Goal: Task Accomplishment & Management: Manage account settings

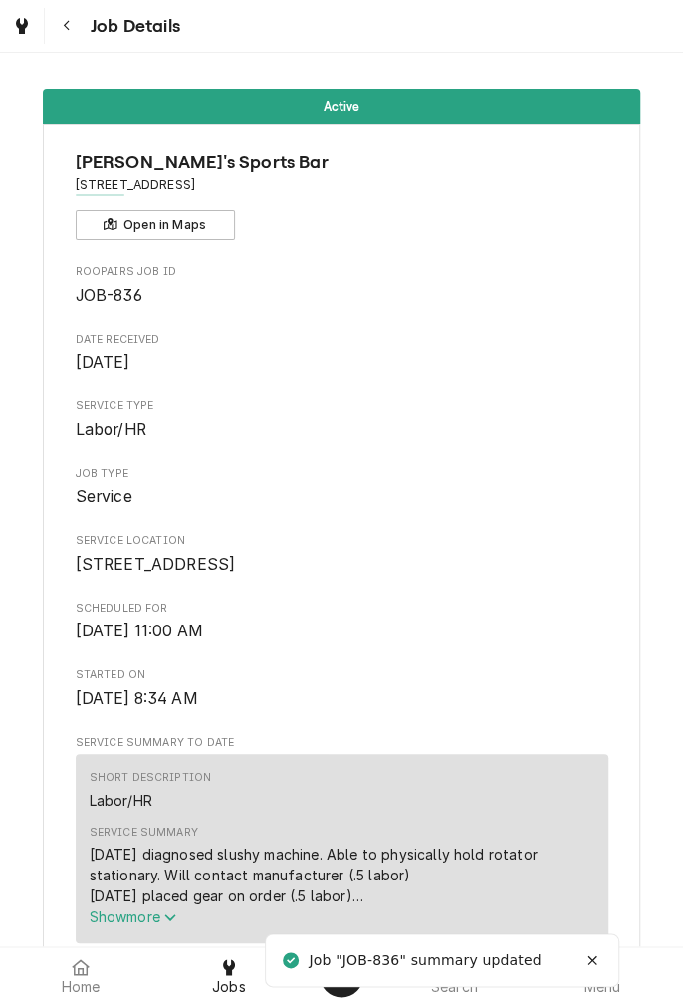
click at [236, 973] on div at bounding box center [229, 967] width 24 height 24
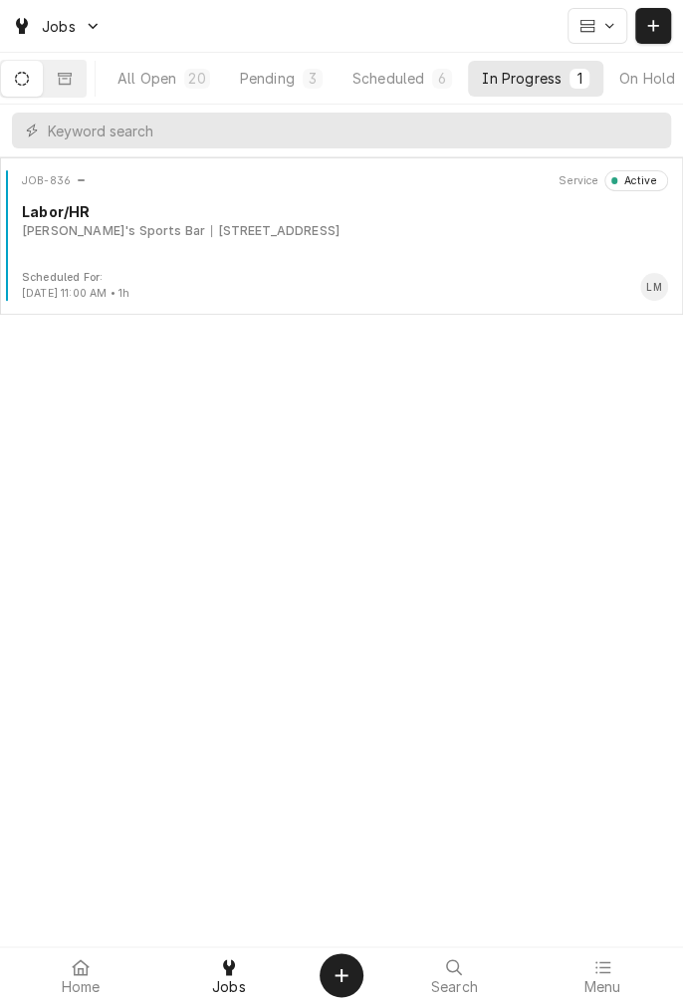
click at [309, 232] on div "1604 Houston Hwy, Victoria, TX 77901" at bounding box center [275, 231] width 128 height 18
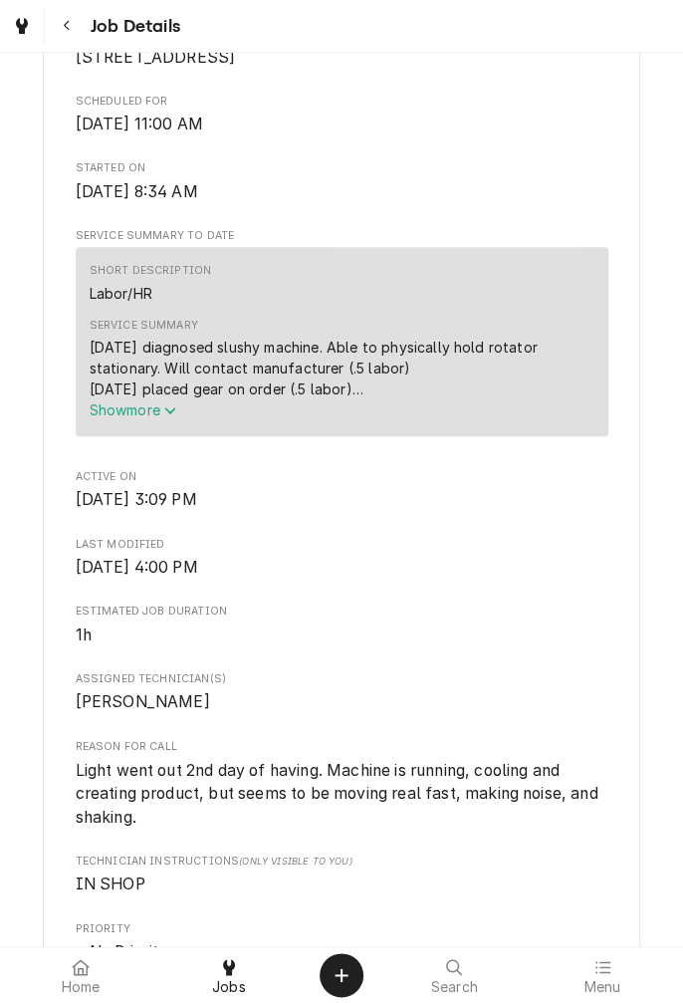
scroll to position [507, 0]
click at [159, 418] on span "Show more" at bounding box center [134, 409] width 88 height 17
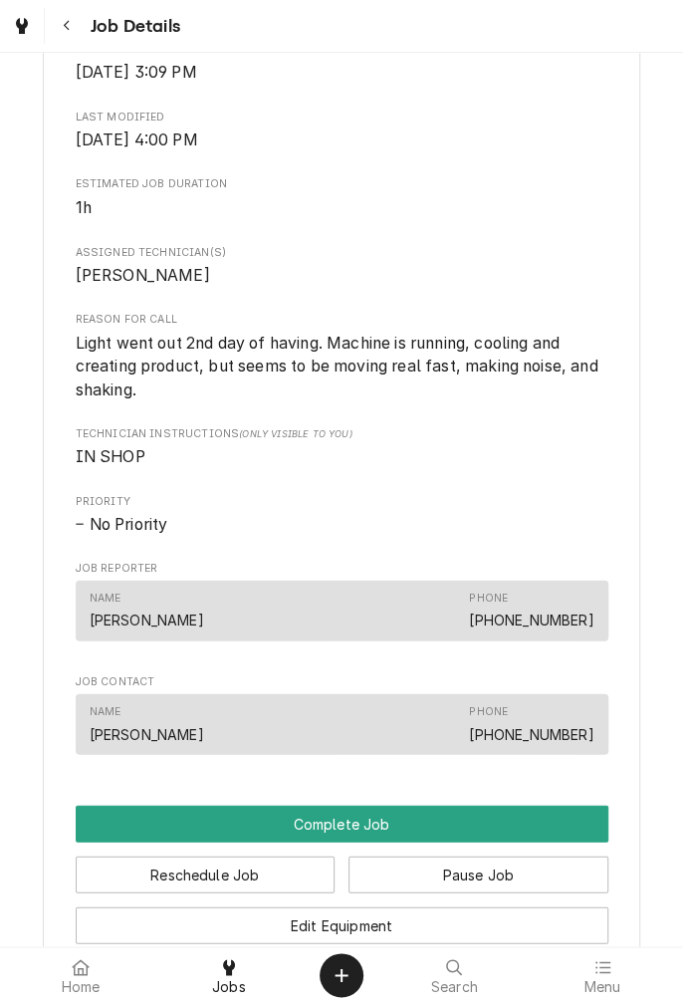
scroll to position [997, 0]
click at [549, 627] on link "[PHONE_NUMBER]" at bounding box center [531, 618] width 124 height 17
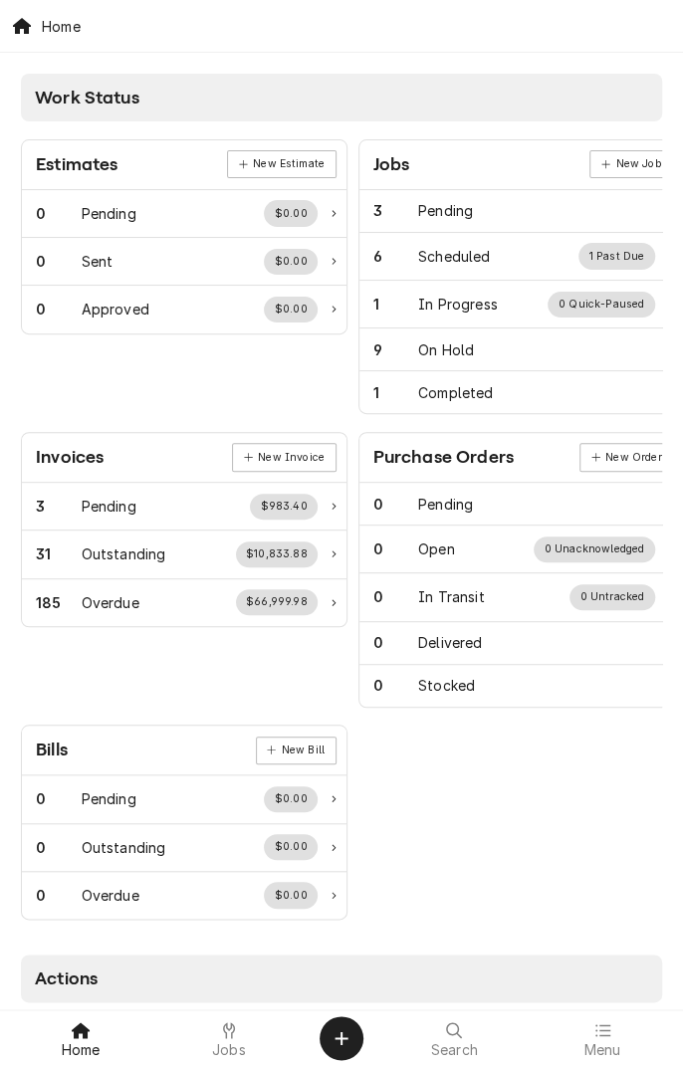
click at [228, 1029] on icon at bounding box center [229, 1030] width 12 height 16
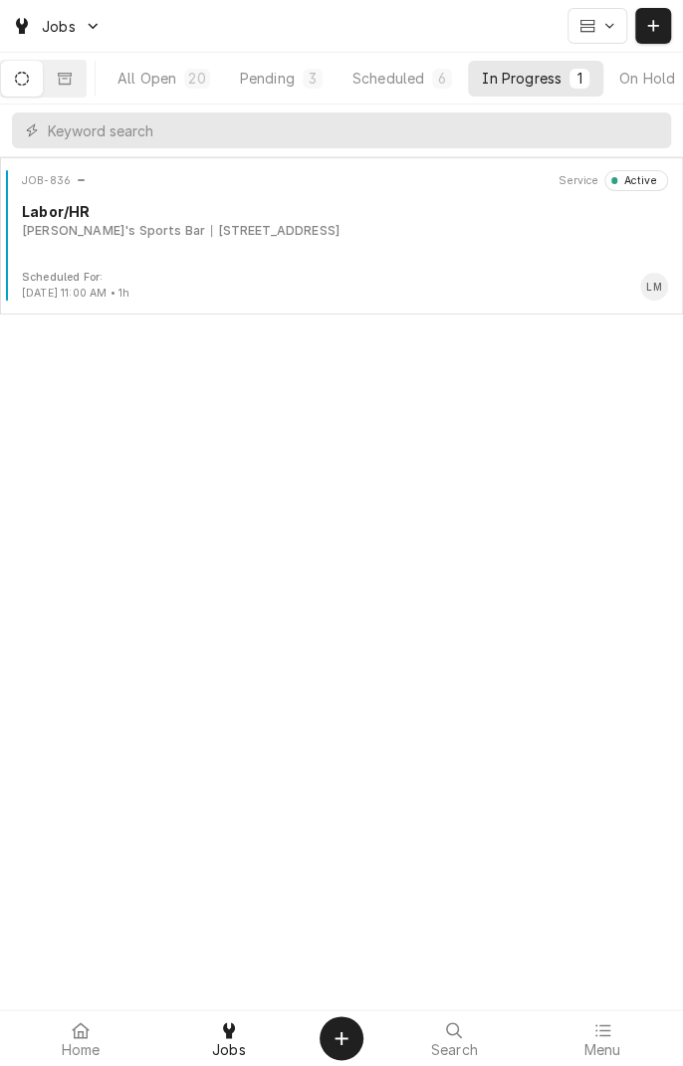
click at [460, 275] on div "Scheduled For: Sep 6th, 2025 - 11:00 AM • 1h LM" at bounding box center [341, 286] width 667 height 32
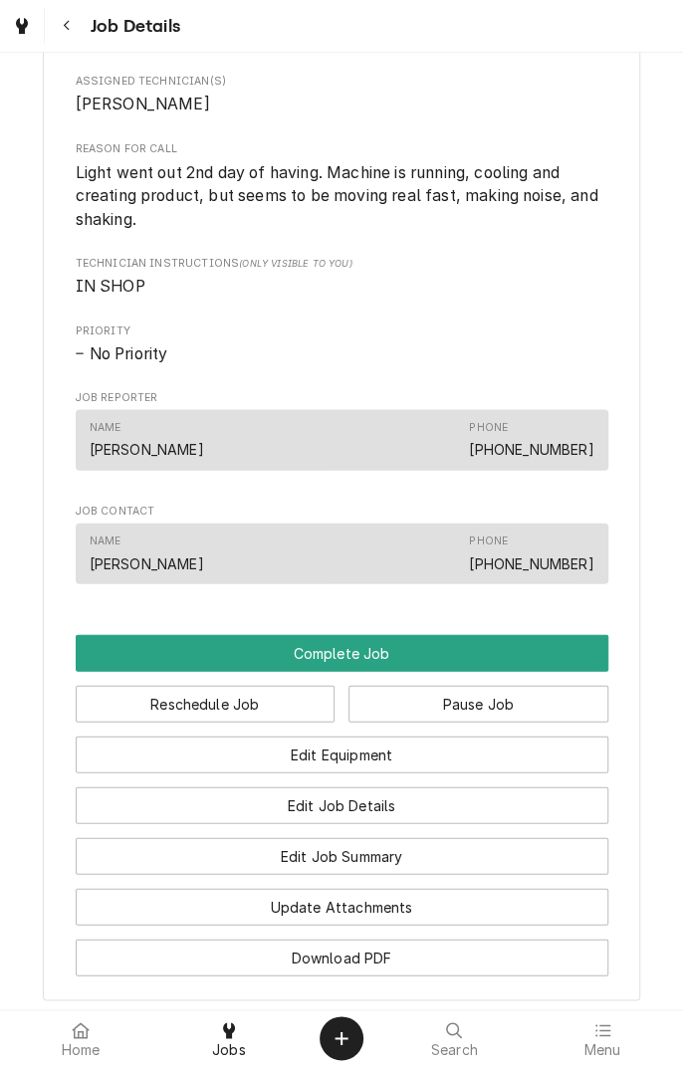
scroll to position [1110, 0]
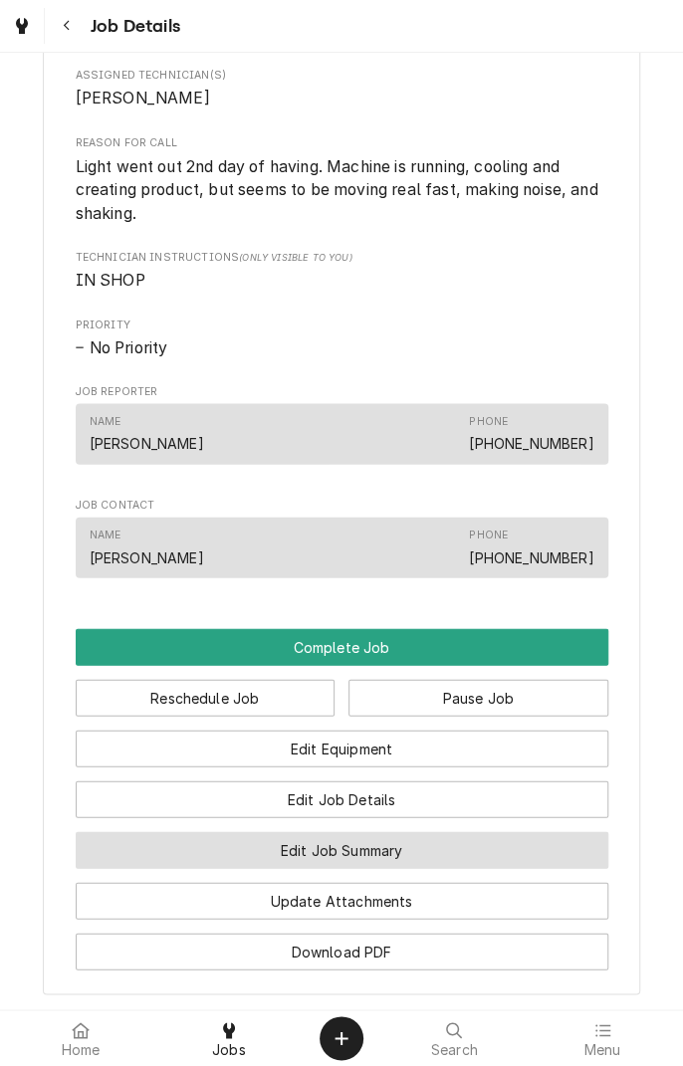
click at [403, 868] on button "Edit Job Summary" at bounding box center [342, 849] width 533 height 37
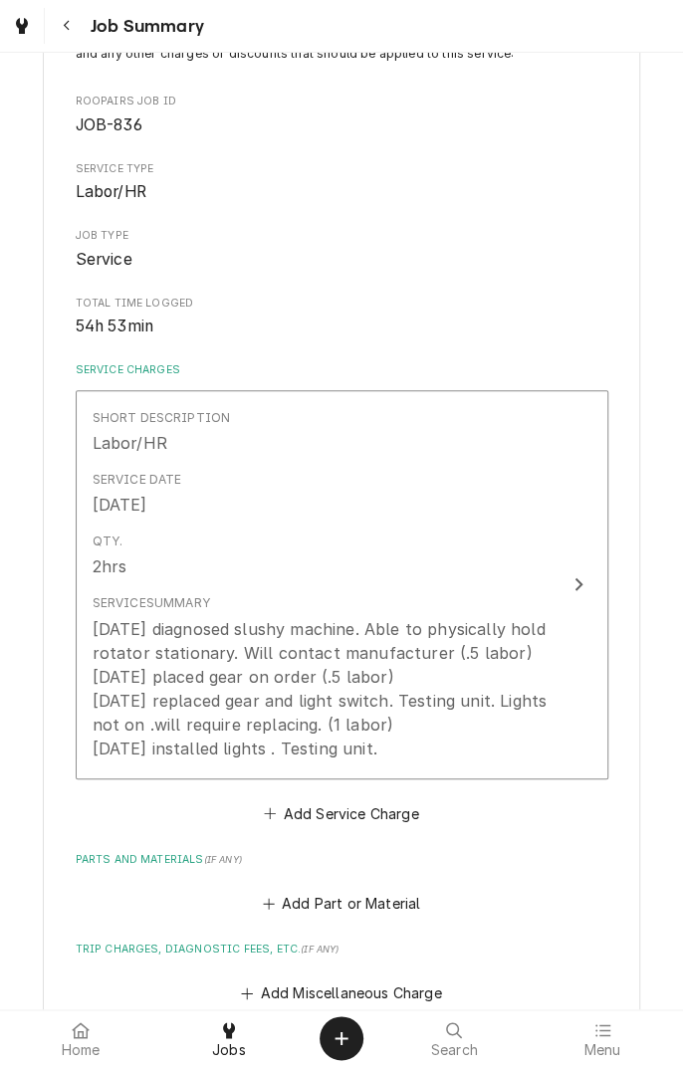
scroll to position [181, 0]
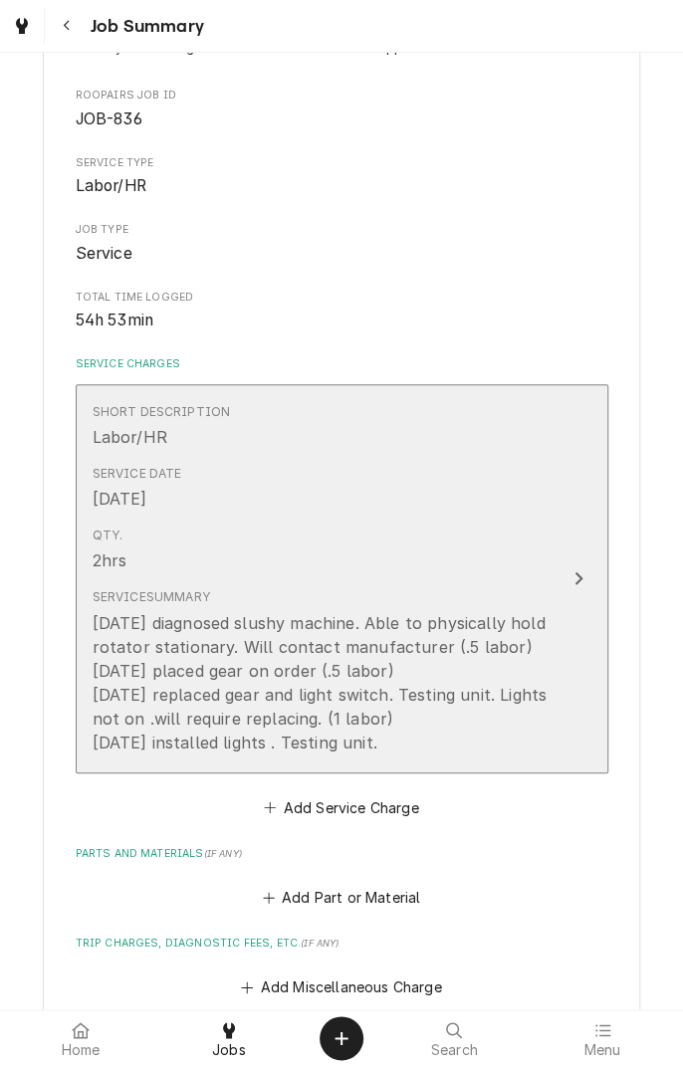
click at [399, 742] on div "[DATE] diagnosed slushy machine. Able to physically hold rotator stationary. Wi…" at bounding box center [321, 682] width 457 height 143
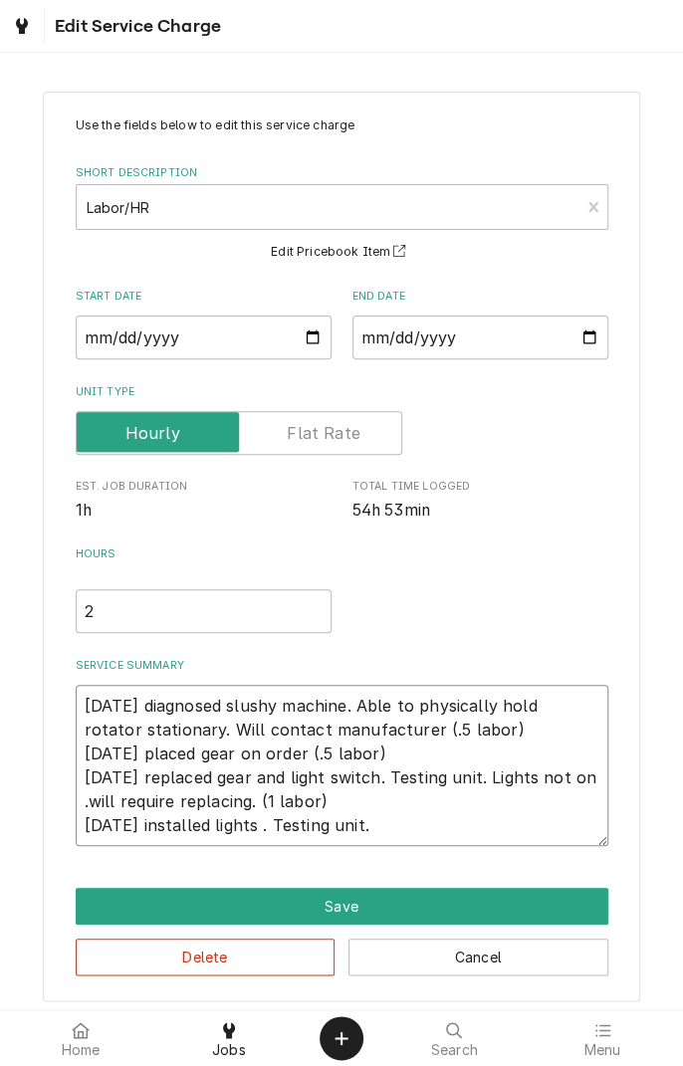
click at [388, 836] on textarea "[DATE] diagnosed slushy machine. Able to physically hold rotator stationary. Wi…" at bounding box center [342, 765] width 533 height 161
type textarea "x"
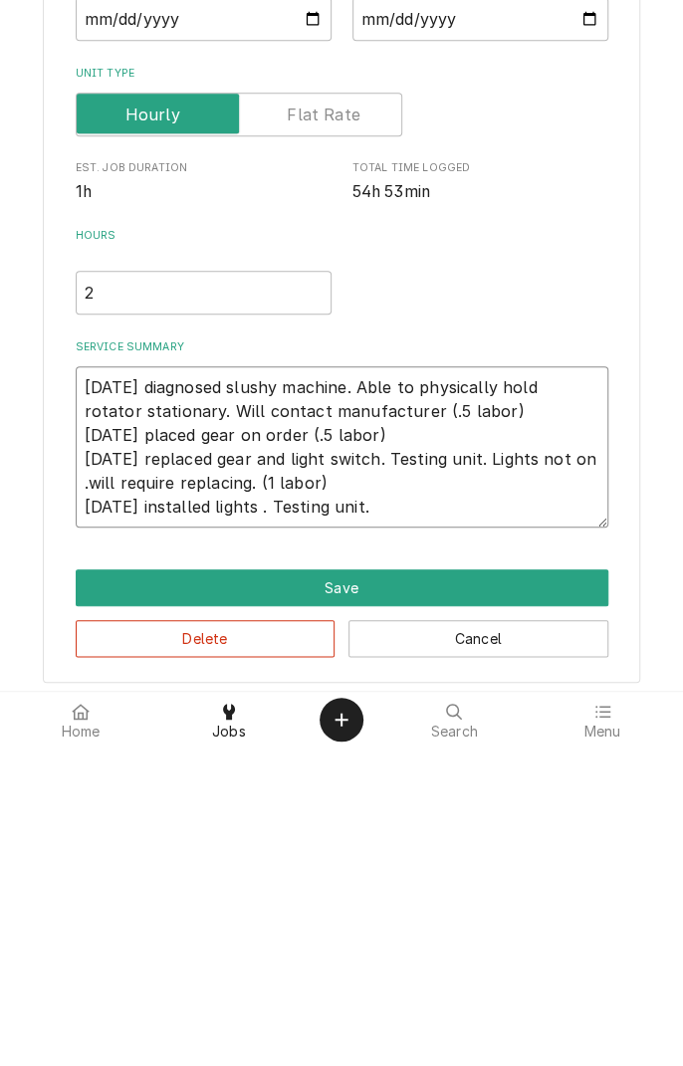
type textarea "[DATE] diagnosed slushy machine. Able to physically hold rotator stationary. Wi…"
type textarea "x"
type textarea "8/16/25 diagnosed slushy machine. Able to physically hold rotator stationary. W…"
type textarea "x"
type textarea "8/16/25 diagnosed slushy machine. Able to physically hold rotator stationary. W…"
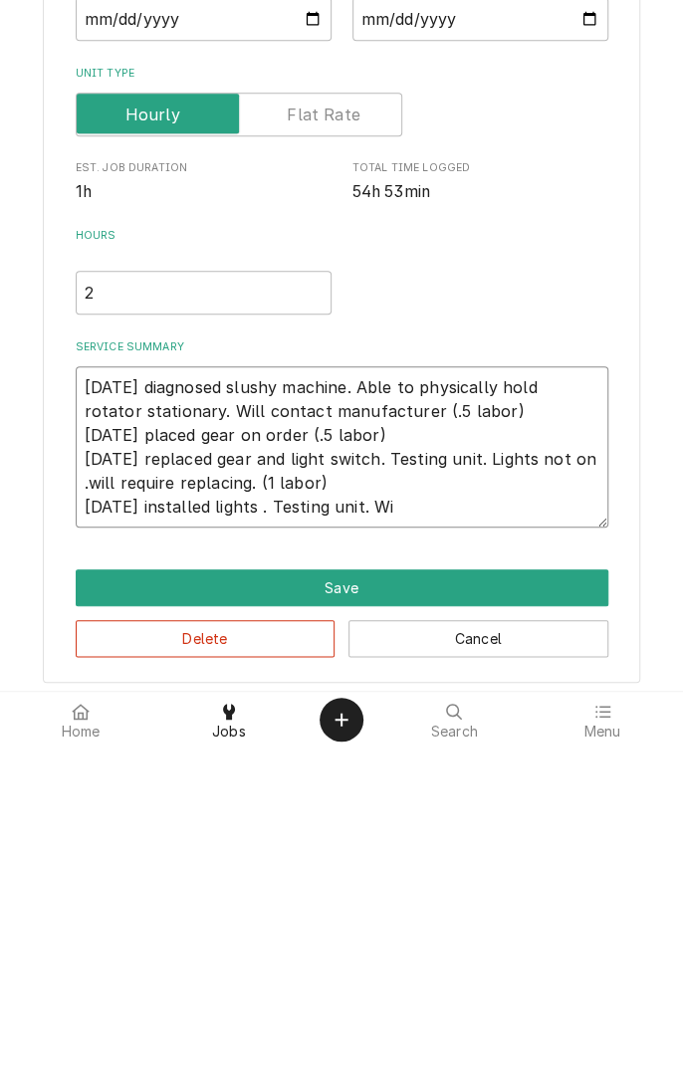
type textarea "x"
type textarea "8/16/25 diagnosed slushy machine. Able to physically hold rotator stationary. W…"
type textarea "x"
type textarea "8/16/25 diagnosed slushy machine. Able to physically hold rotator stationary. W…"
type textarea "x"
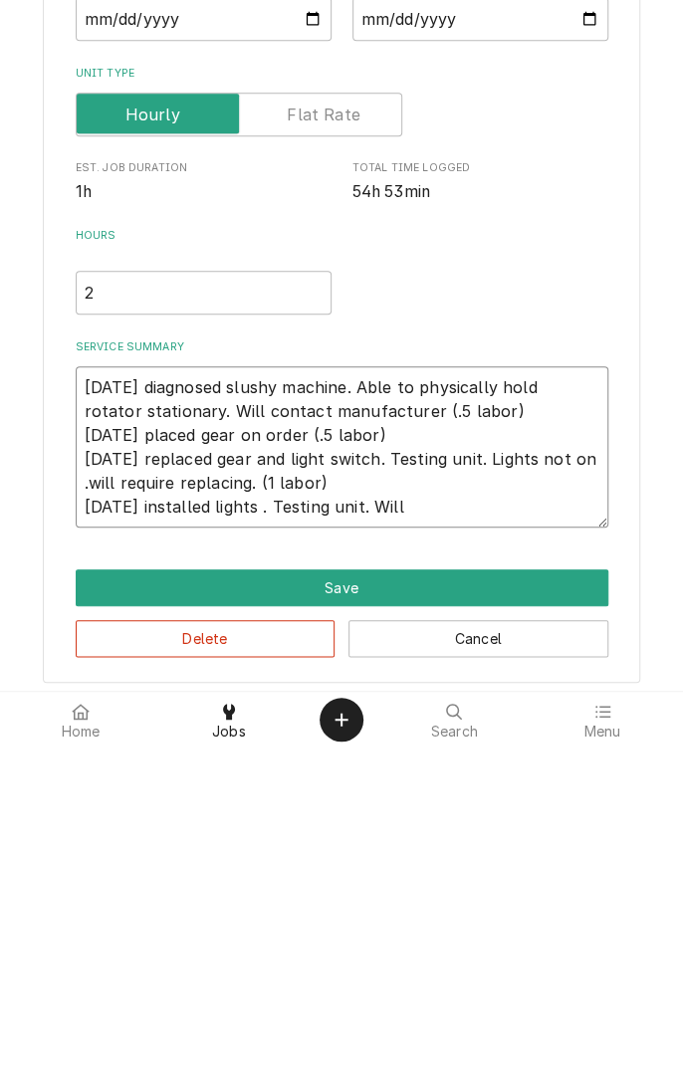
type textarea "8/16/25 diagnosed slushy machine. Able to physically hold rotator stationary. W…"
type textarea "x"
type textarea "8/16/25 diagnosed slushy machine. Able to physically hold rotator stationary. W…"
type textarea "x"
type textarea "8/16/25 diagnosed slushy machine. Able to physically hold rotator stationary. W…"
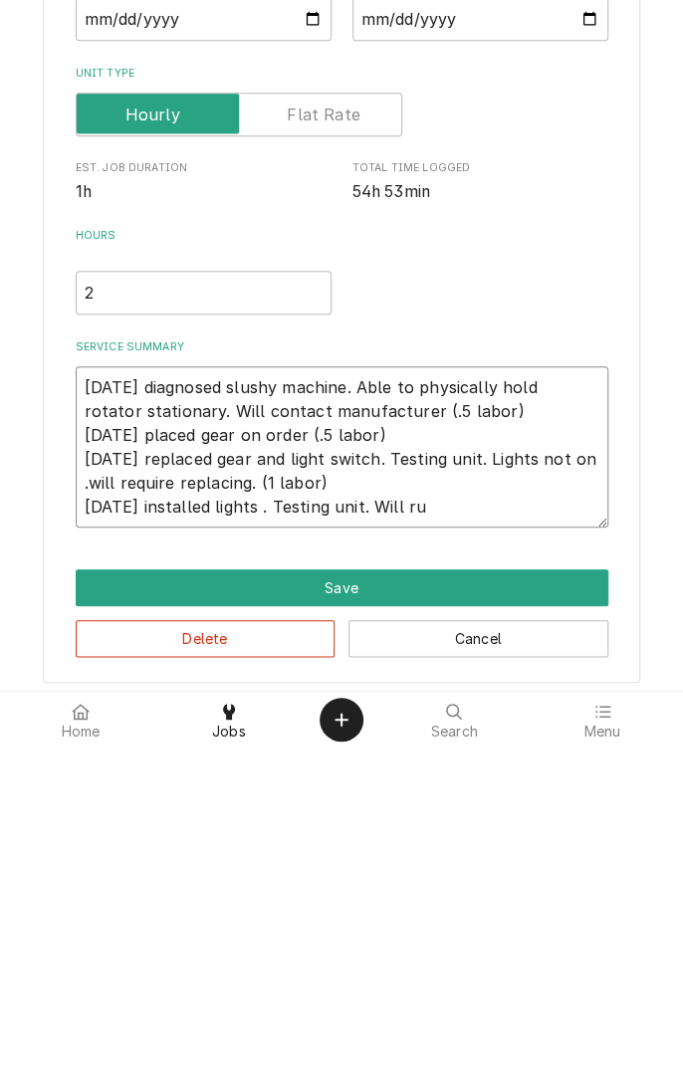
type textarea "x"
type textarea "8/16/25 diagnosed slushy machine. Able to physically hold rotator stationary. W…"
type textarea "x"
type textarea "8/16/25 diagnosed slushy machine. Able to physically hold rotator stationary. W…"
type textarea "x"
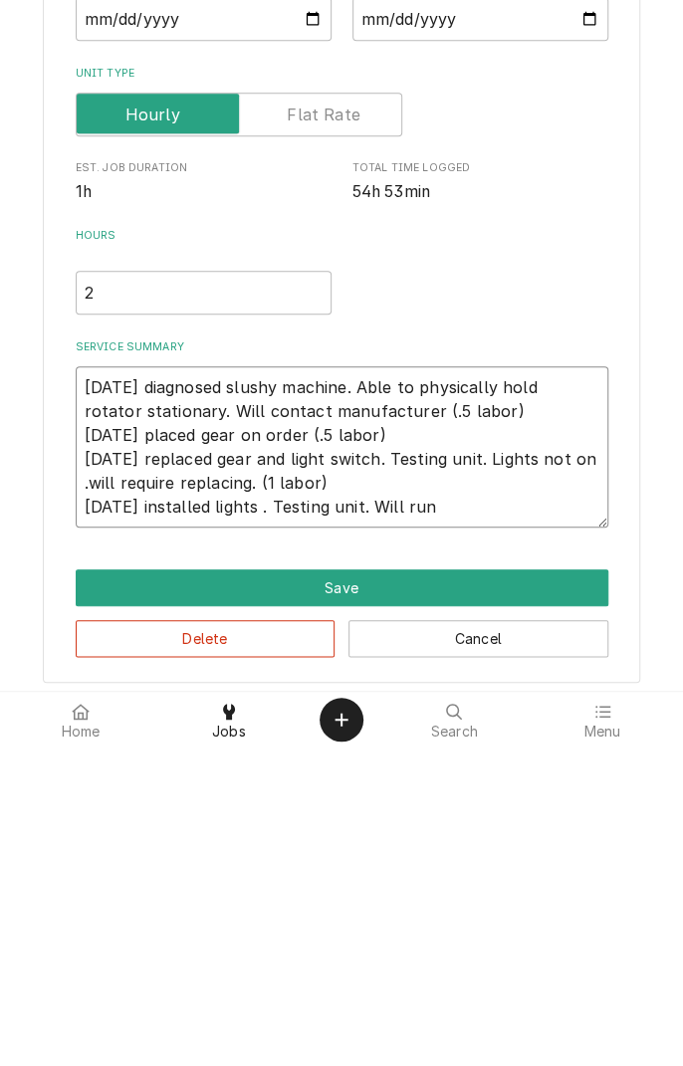
type textarea "8/16/25 diagnosed slushy machine. Able to physically hold rotator stationary. W…"
type textarea "x"
type textarea "8/16/25 diagnosed slushy machine. Able to physically hold rotator stationary. W…"
type textarea "x"
type textarea "8/16/25 diagnosed slushy machine. Able to physically hold rotator stationary. W…"
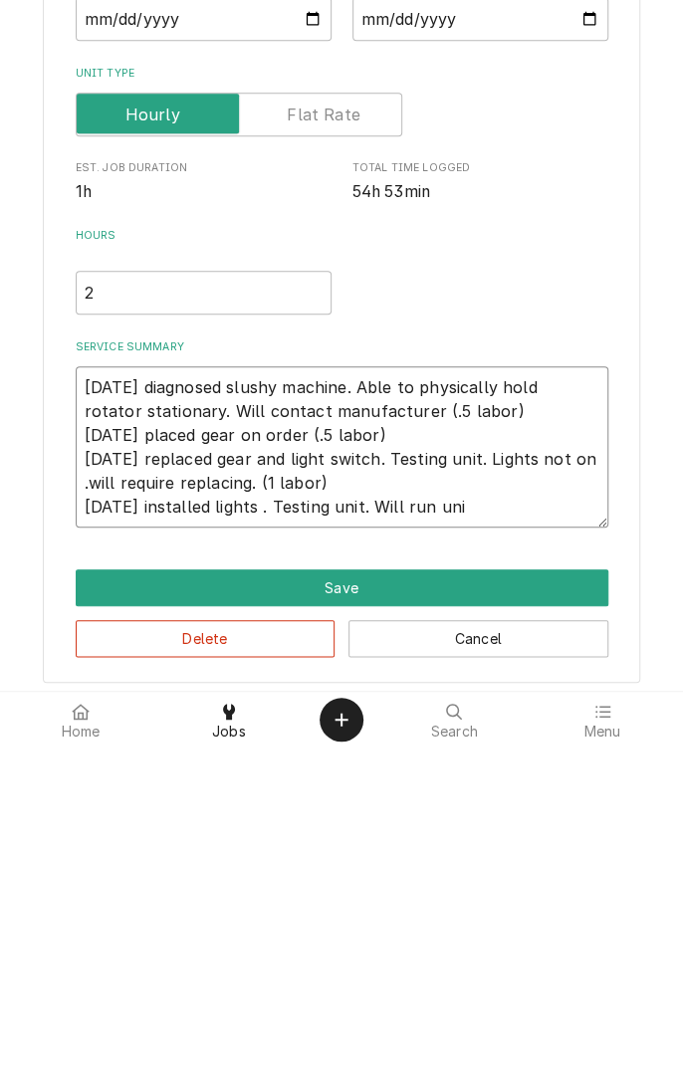
type textarea "x"
type textarea "8/16/25 diagnosed slushy machine. Able to physically hold rotator stationary. W…"
type textarea "x"
type textarea "8/16/25 diagnosed slushy machine. Able to physically hold rotator stationary. W…"
type textarea "x"
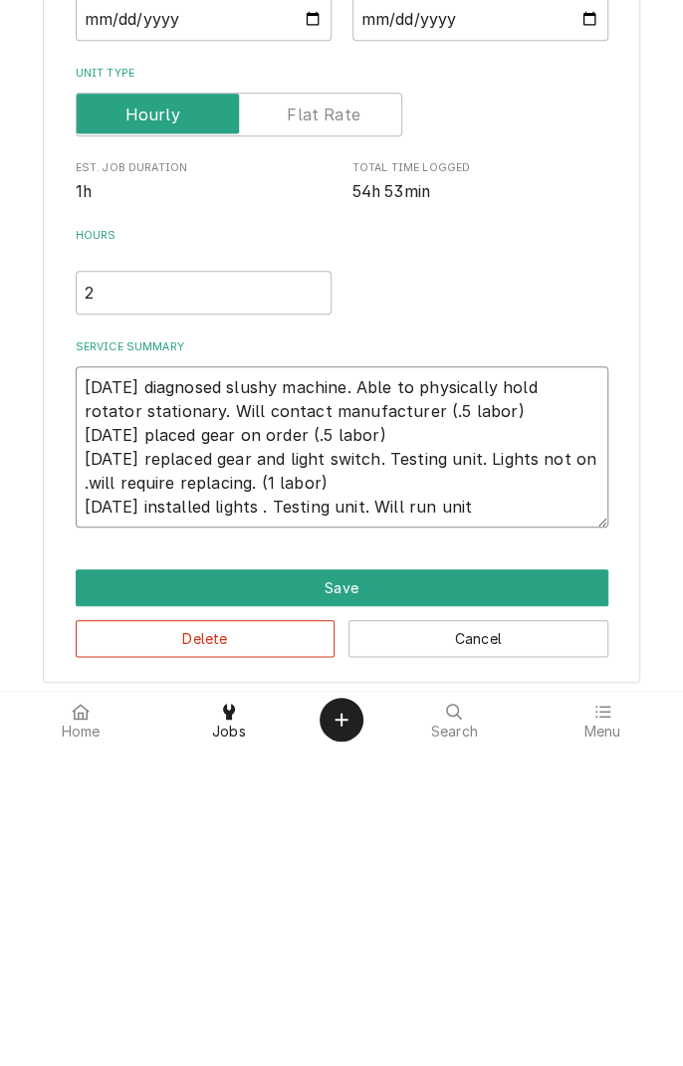
type textarea "8/16/25 diagnosed slushy machine. Able to physically hold rotator stationary. W…"
type textarea "x"
type textarea "8/16/25 diagnosed slushy machine. Able to physically hold rotator stationary. W…"
type textarea "x"
type textarea "8/16/25 diagnosed slushy machine. Able to physically hold rotator stationary. W…"
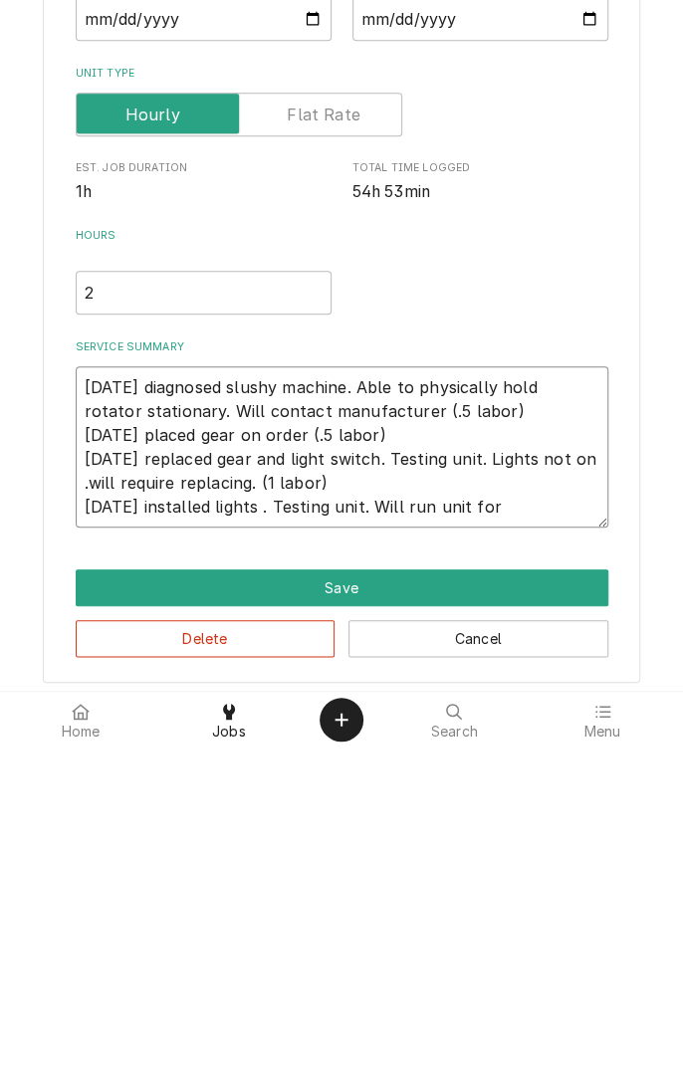
type textarea "x"
type textarea "8/16/25 diagnosed slushy machine. Able to physically hold rotator stationary. W…"
type textarea "x"
type textarea "8/16/25 diagnosed slushy machine. Able to physically hold rotator stationary. W…"
type textarea "x"
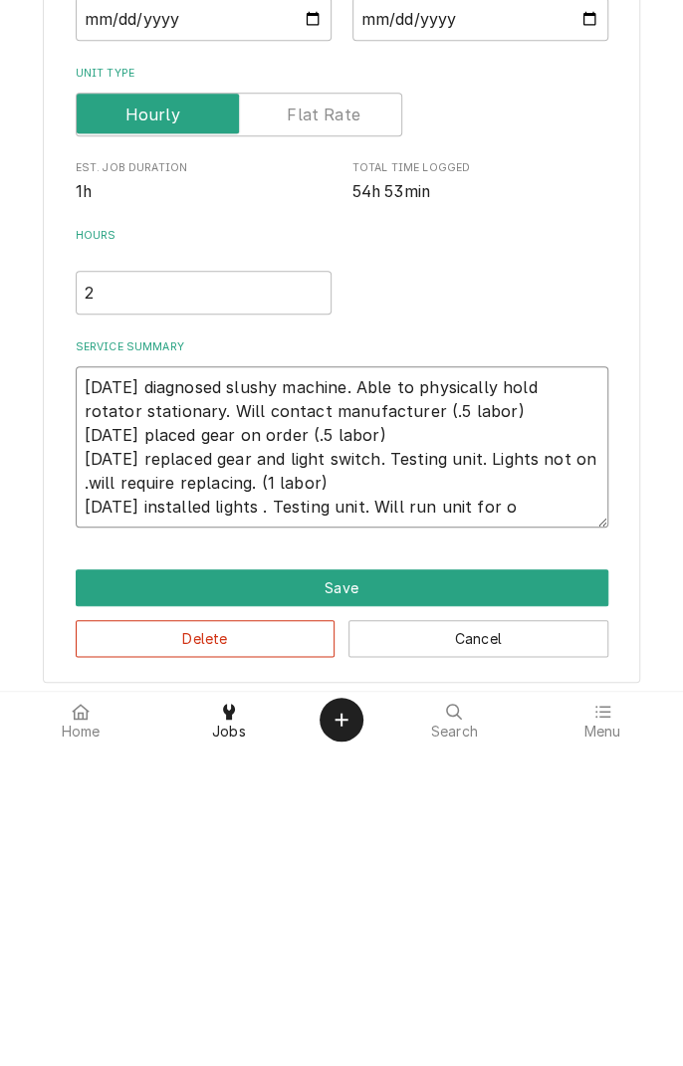
type textarea "8/16/25 diagnosed slushy machine. Able to physically hold rotator stationary. W…"
type textarea "x"
type textarea "8/16/25 diagnosed slushy machine. Able to physically hold rotator stationary. W…"
type textarea "x"
type textarea "8/16/25 diagnosed slushy machine. Able to physically hold rotator stationary. W…"
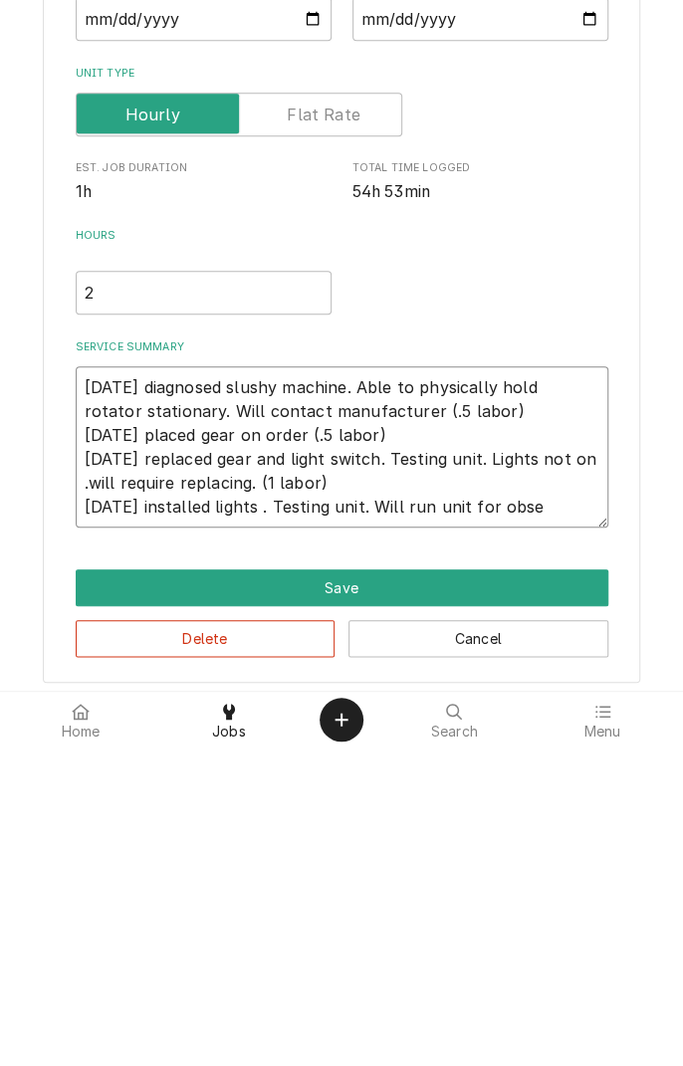
type textarea "x"
type textarea "8/16/25 diagnosed slushy machine. Able to physically hold rotator stationary. W…"
type textarea "x"
type textarea "8/16/25 diagnosed slushy machine. Able to physically hold rotator stationary. W…"
type textarea "x"
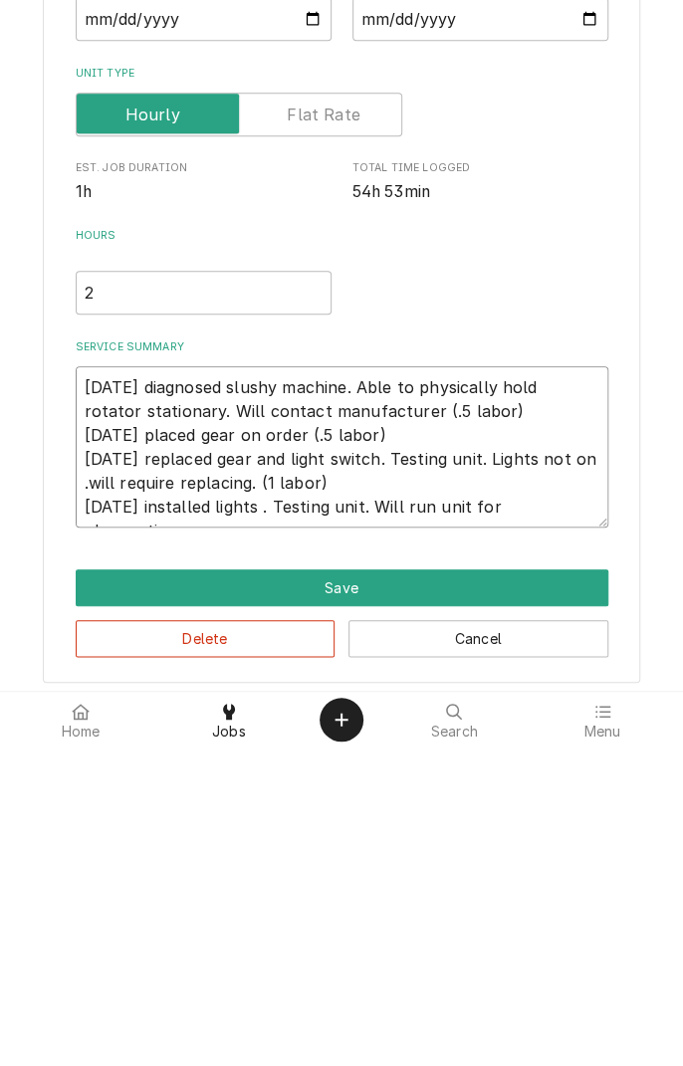
type textarea "8/16/25 diagnosed slushy machine. Able to physically hold rotator stationary. W…"
type textarea "x"
type textarea "8/16/25 diagnosed slushy machine. Able to physically hold rotator stationary. W…"
type textarea "x"
type textarea "8/16/25 diagnosed slushy machine. Able to physically hold rotator stationary. W…"
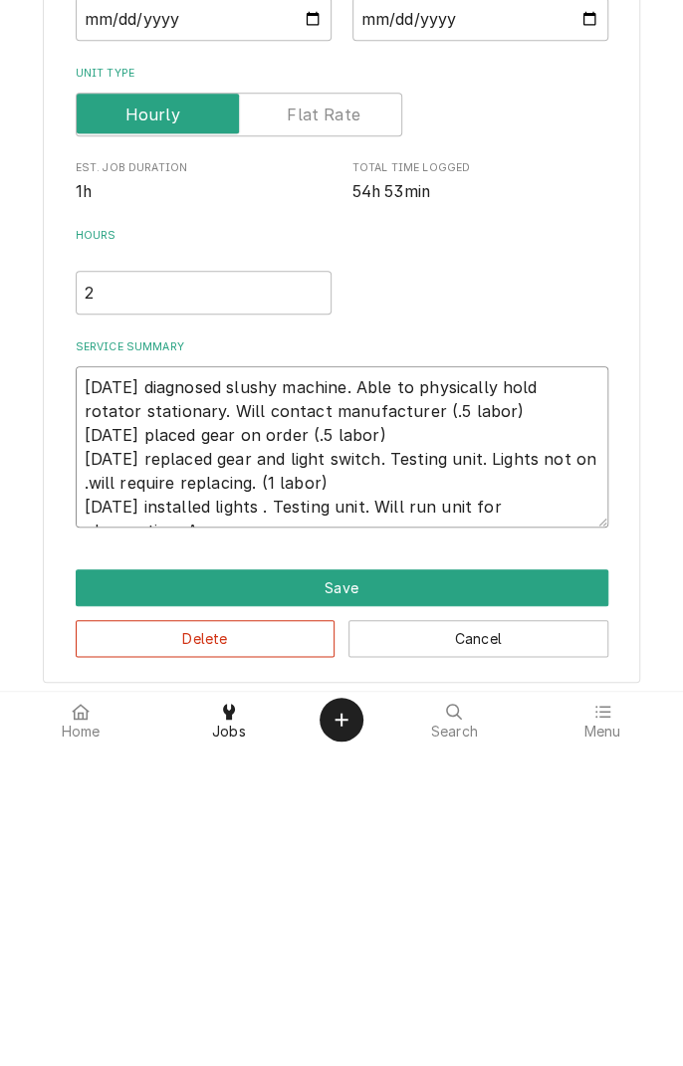
type textarea "x"
type textarea "8/16/25 diagnosed slushy machine. Able to physically hold rotator stationary. W…"
type textarea "x"
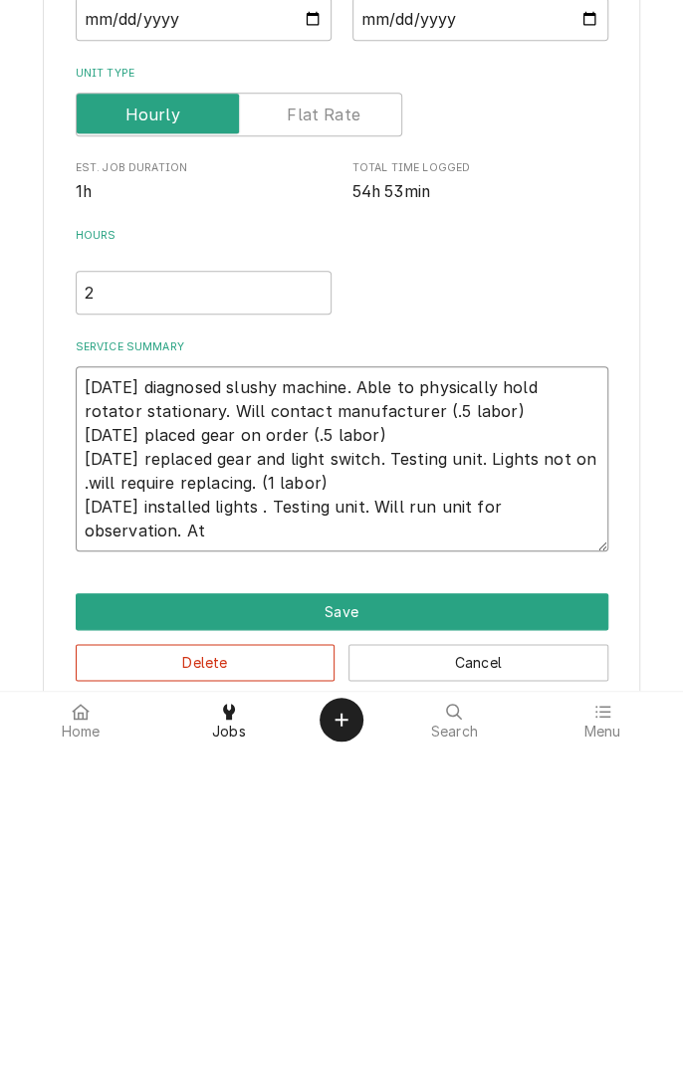
type textarea "8/16/25 diagnosed slushy machine. Able to physically hold rotator stationary. W…"
type textarea "x"
type textarea "8/16/25 diagnosed slushy machine. Able to physically hold rotator stationary. W…"
type textarea "x"
type textarea "8/16/25 diagnosed slushy machine. Able to physically hold rotator stationary. W…"
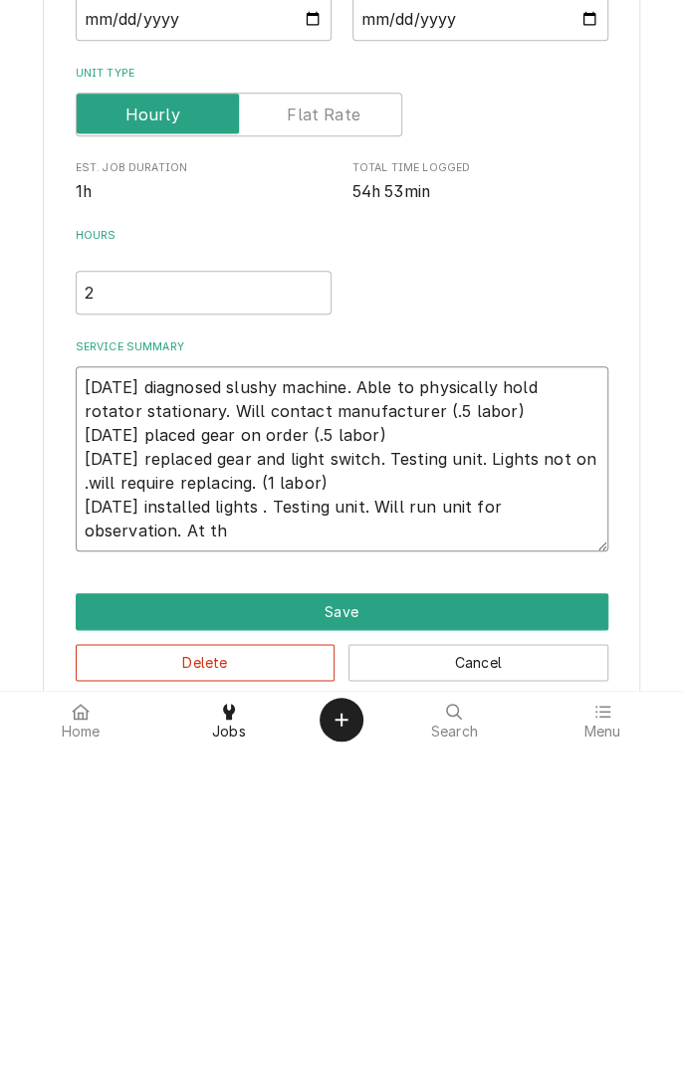
type textarea "x"
type textarea "8/16/25 diagnosed slushy machine. Able to physically hold rotator stationary. W…"
type textarea "x"
type textarea "8/16/25 diagnosed slushy machine. Able to physically hold rotator stationary. W…"
type textarea "x"
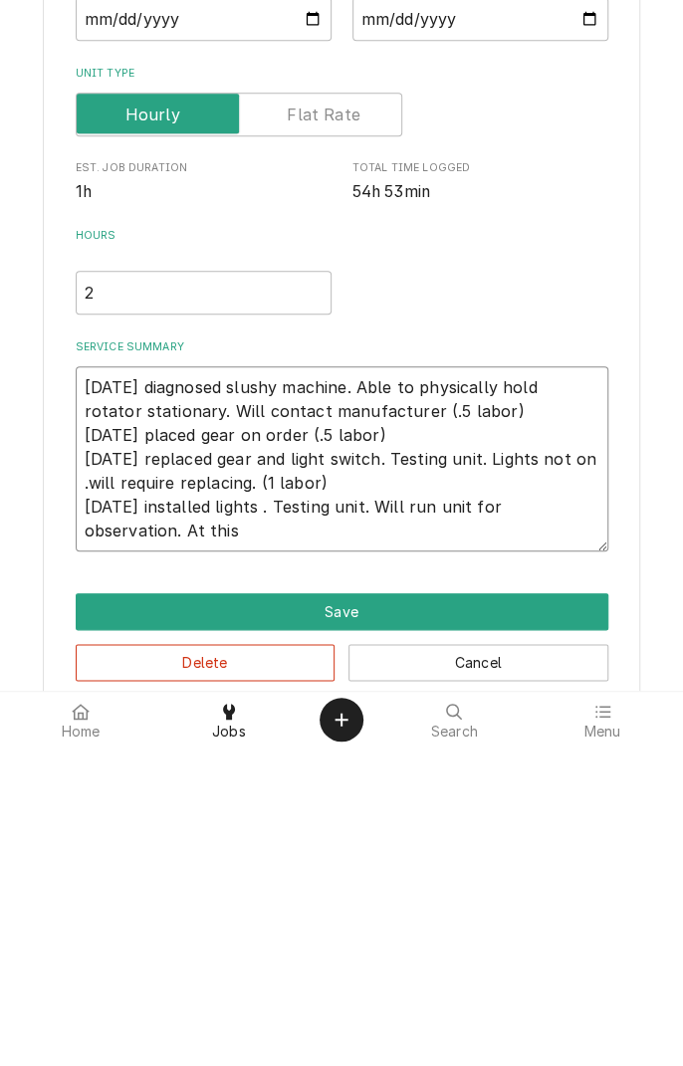
type textarea "8/16/25 diagnosed slushy machine. Able to physically hold rotator stationary. W…"
type textarea "x"
type textarea "8/16/25 diagnosed slushy machine. Able to physically hold rotator stationary. W…"
type textarea "x"
type textarea "8/16/25 diagnosed slushy machine. Able to physically hold rotator stationary. W…"
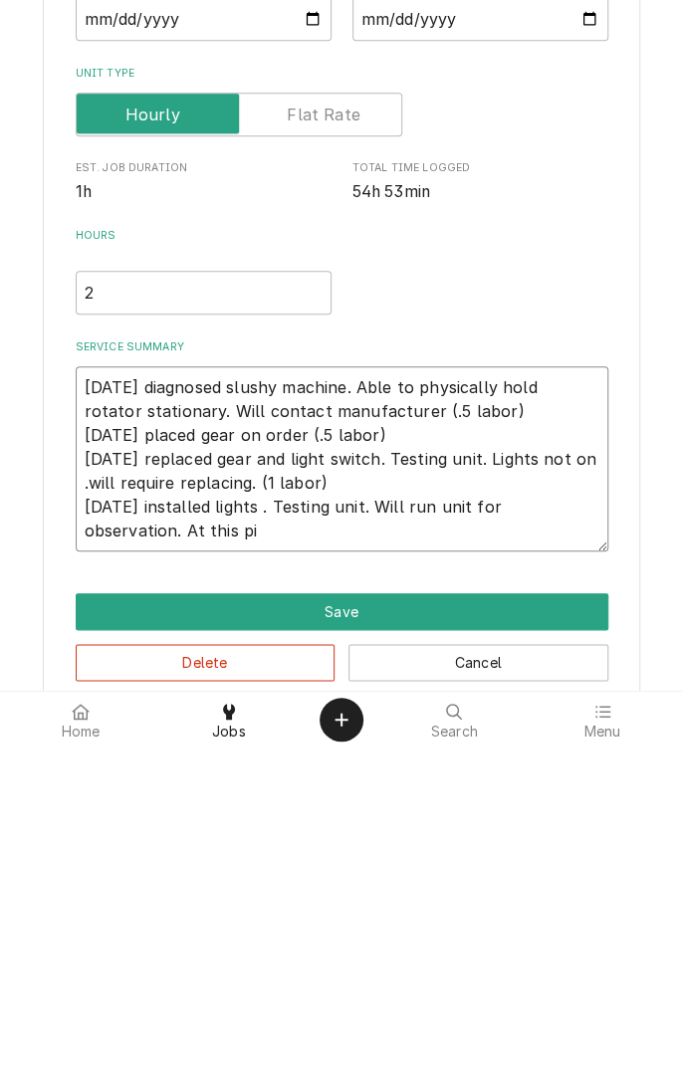
type textarea "x"
type textarea "8/16/25 diagnosed slushy machine. Able to physically hold rotator stationary. W…"
type textarea "x"
type textarea "8/16/25 diagnosed slushy machine. Able to physically hold rotator stationary. W…"
type textarea "x"
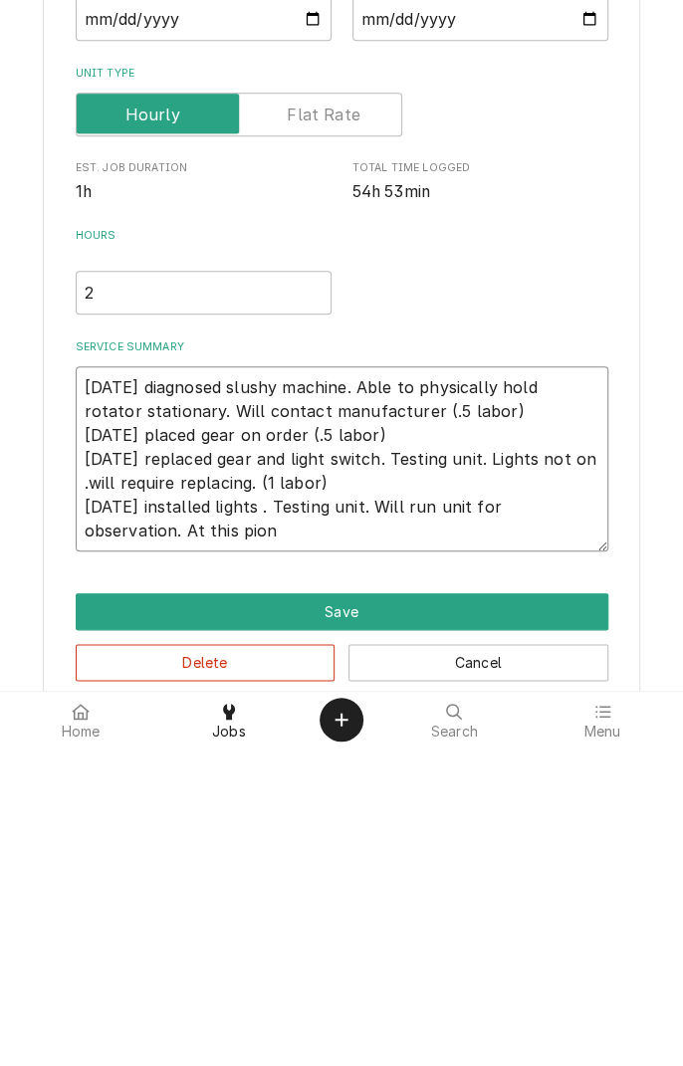
type textarea "8/16/25 diagnosed slushy machine. Able to physically hold rotator stationary. W…"
type textarea "x"
type textarea "8/16/25 diagnosed slushy machine. Able to physically hold rotator stationary. W…"
type textarea "x"
type textarea "8/16/25 diagnosed slushy machine. Able to physically hold rotator stationary. W…"
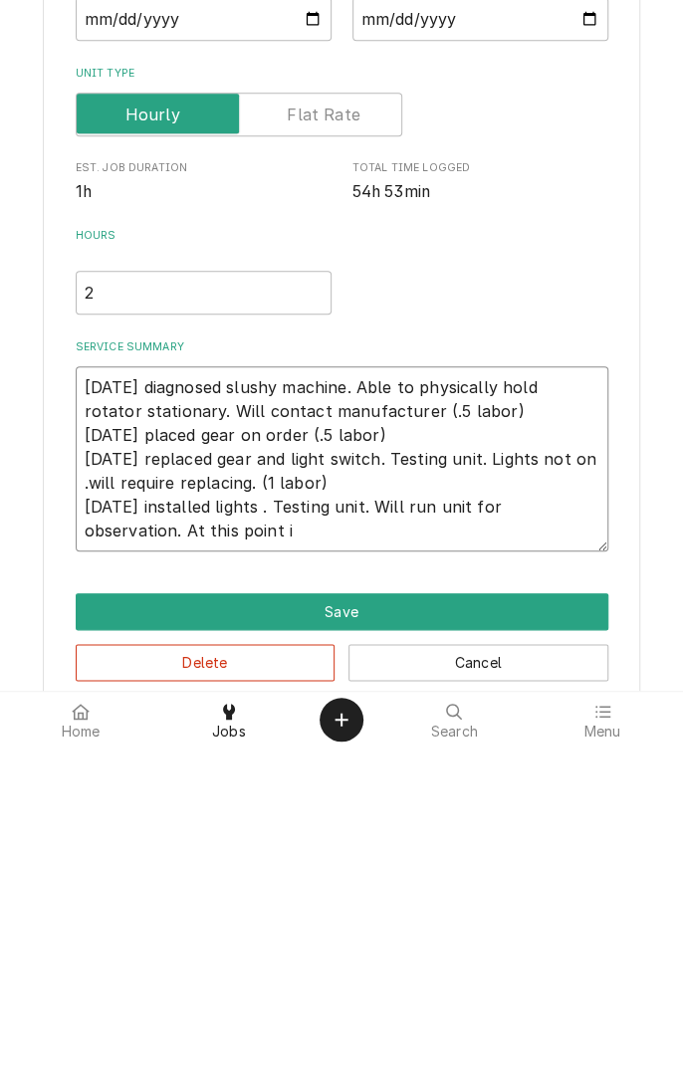
type textarea "x"
type textarea "8/16/25 diagnosed slushy machine. Able to physically hold rotator stationary. W…"
type textarea "x"
type textarea "8/16/25 diagnosed slushy machine. Able to physically hold rotator stationary. W…"
type textarea "x"
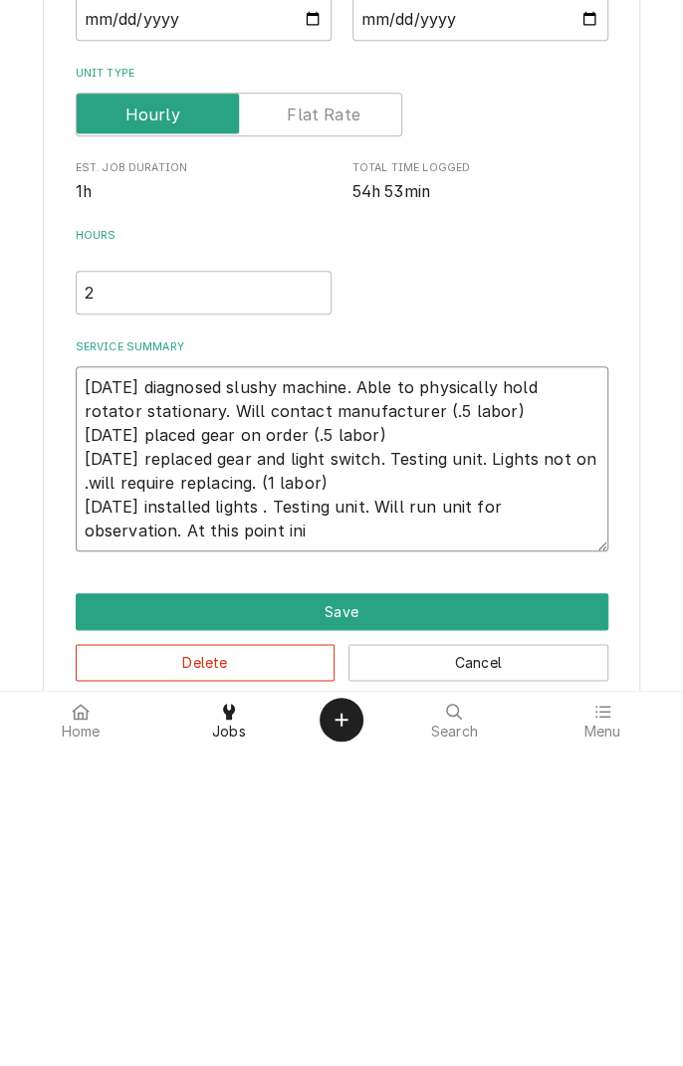
type textarea "8/16/25 diagnosed slushy machine. Able to physically hold rotator stationary. W…"
type textarea "x"
type textarea "8/16/25 diagnosed slushy machine. Able to physically hold rotator stationary. W…"
type textarea "x"
type textarea "8/16/25 diagnosed slushy machine. Able to physically hold rotator stationary. W…"
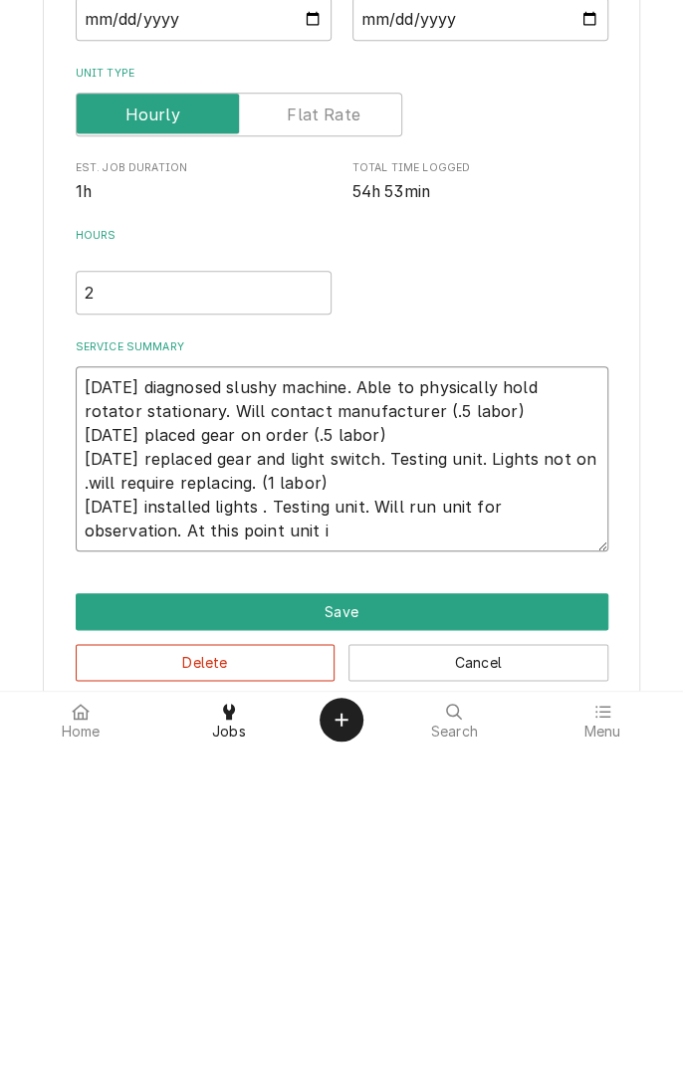
type textarea "x"
type textarea "8/16/25 diagnosed slushy machine. Able to physically hold rotator stationary. W…"
type textarea "x"
type textarea "8/16/25 diagnosed slushy machine. Able to physically hold rotator stationary. W…"
type textarea "x"
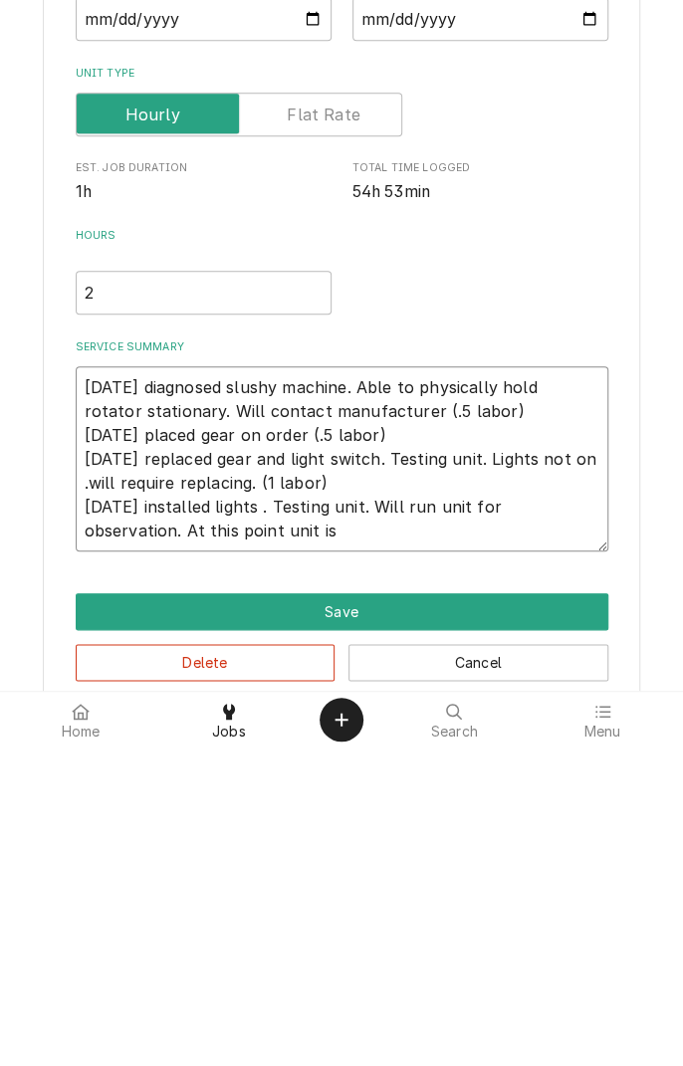
type textarea "8/16/25 diagnosed slushy machine. Able to physically hold rotator stationary. W…"
type textarea "x"
type textarea "8/16/25 diagnosed slushy machine. Able to physically hold rotator stationary. W…"
type textarea "x"
type textarea "8/16/25 diagnosed slushy machine. Able to physically hold rotator stationary. W…"
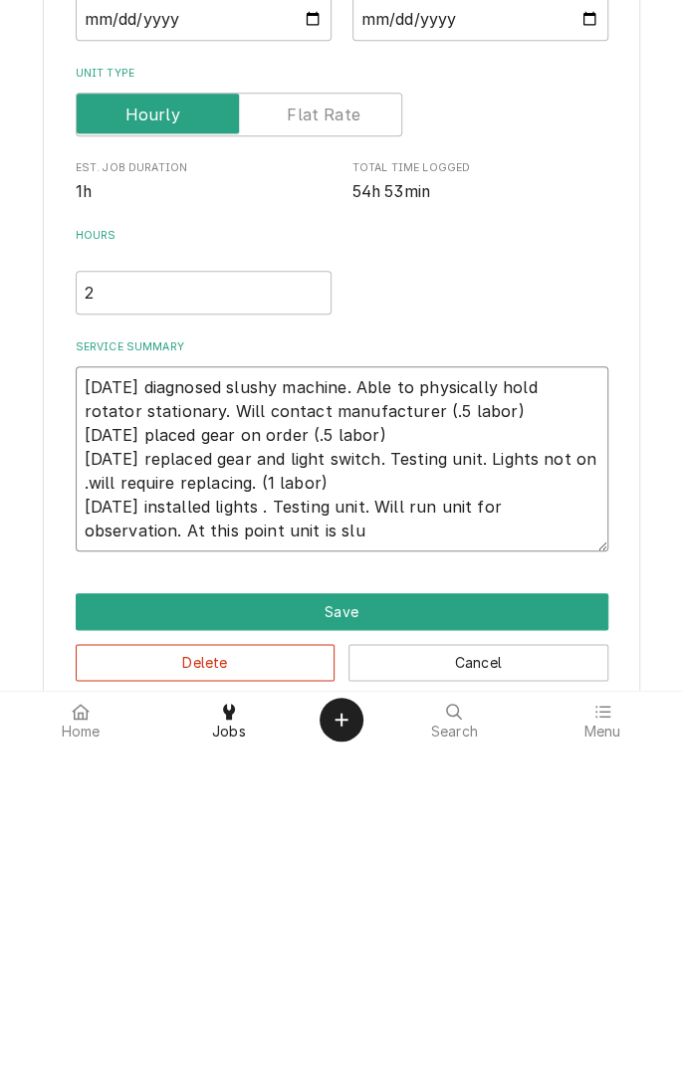
type textarea "x"
type textarea "8/16/25 diagnosed slushy machine. Able to physically hold rotator stationary. W…"
type textarea "x"
type textarea "8/16/25 diagnosed slushy machine. Able to physically hold rotator stationary. W…"
type textarea "x"
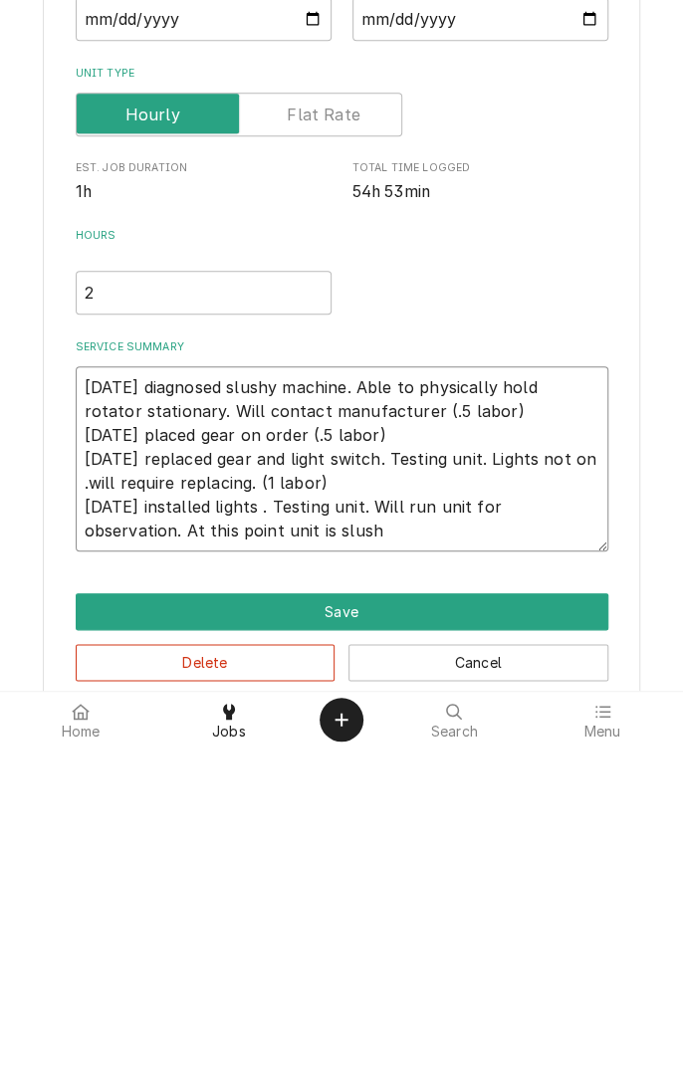
type textarea "8/16/25 diagnosed slushy machine. Able to physically hold rotator stationary. W…"
type textarea "x"
type textarea "8/16/25 diagnosed slushy machine. Able to physically hold rotator stationary. W…"
type textarea "x"
type textarea "[DATE] diagnosed slushy machine. Able to physically hold rotator stationary. Wi…"
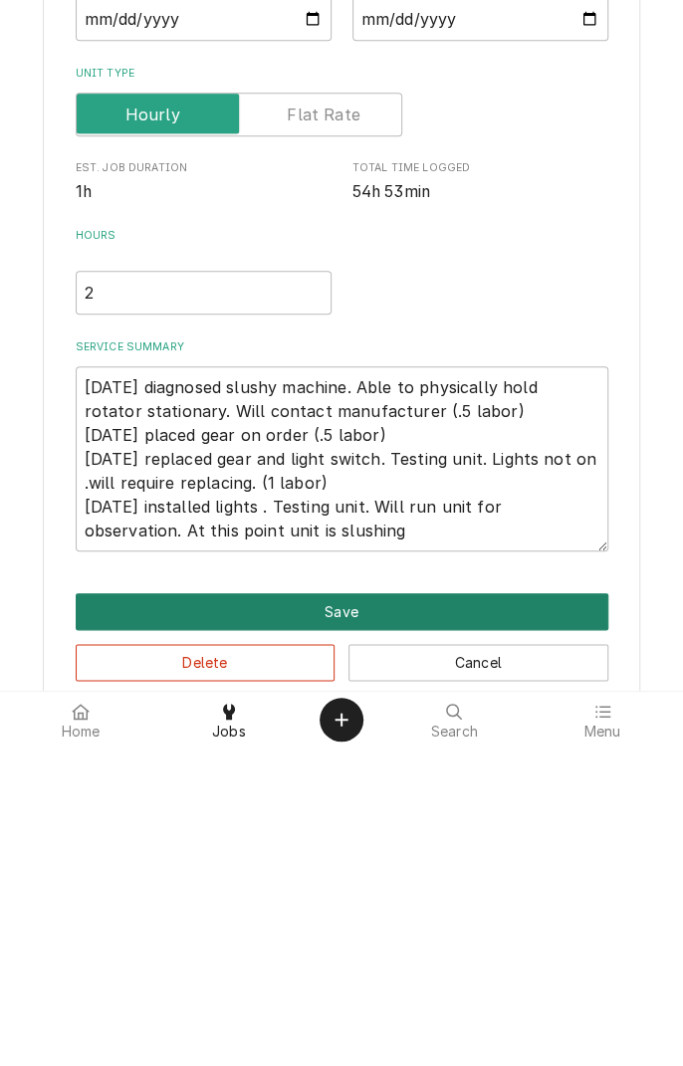
click at [357, 938] on button "Save" at bounding box center [342, 930] width 533 height 37
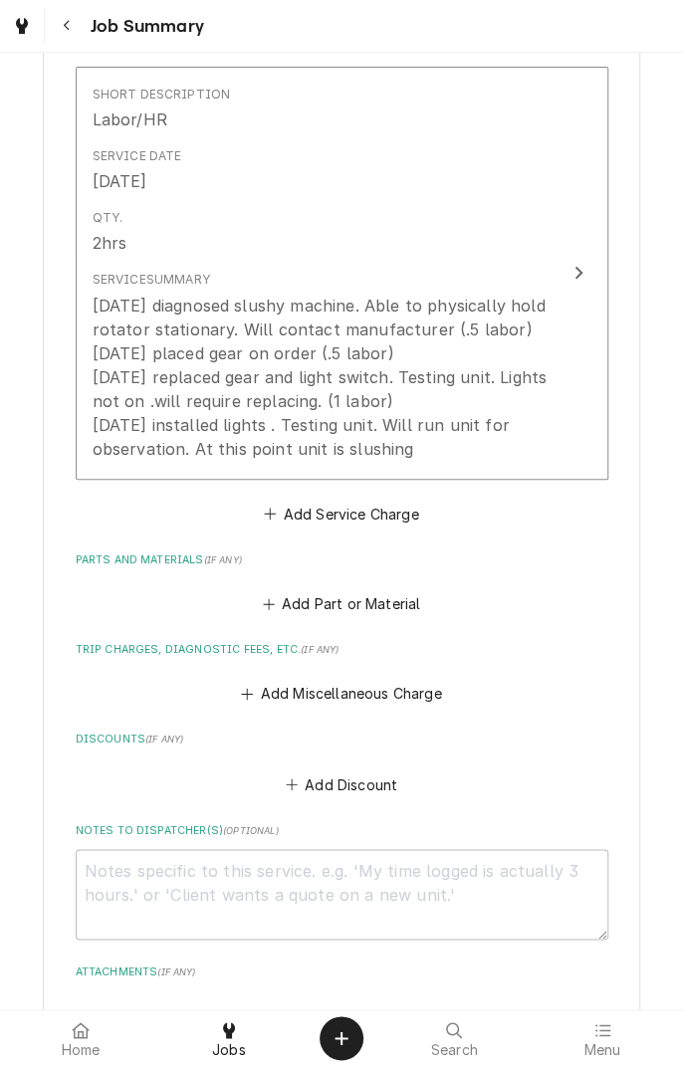
scroll to position [825, 0]
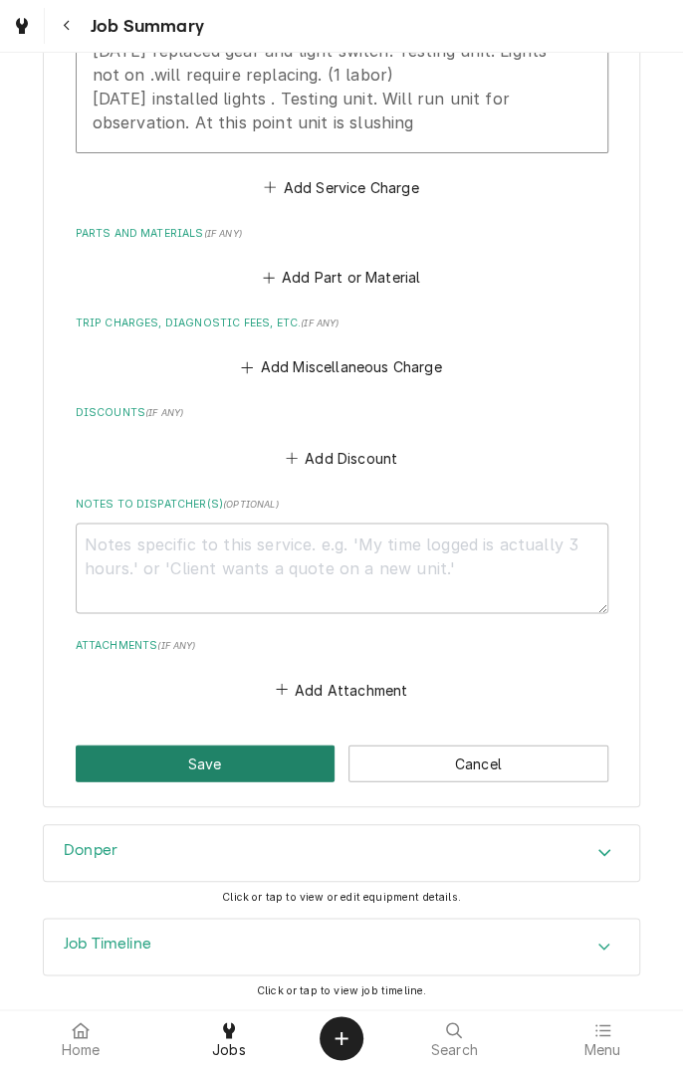
click at [207, 773] on button "Save" at bounding box center [206, 763] width 260 height 37
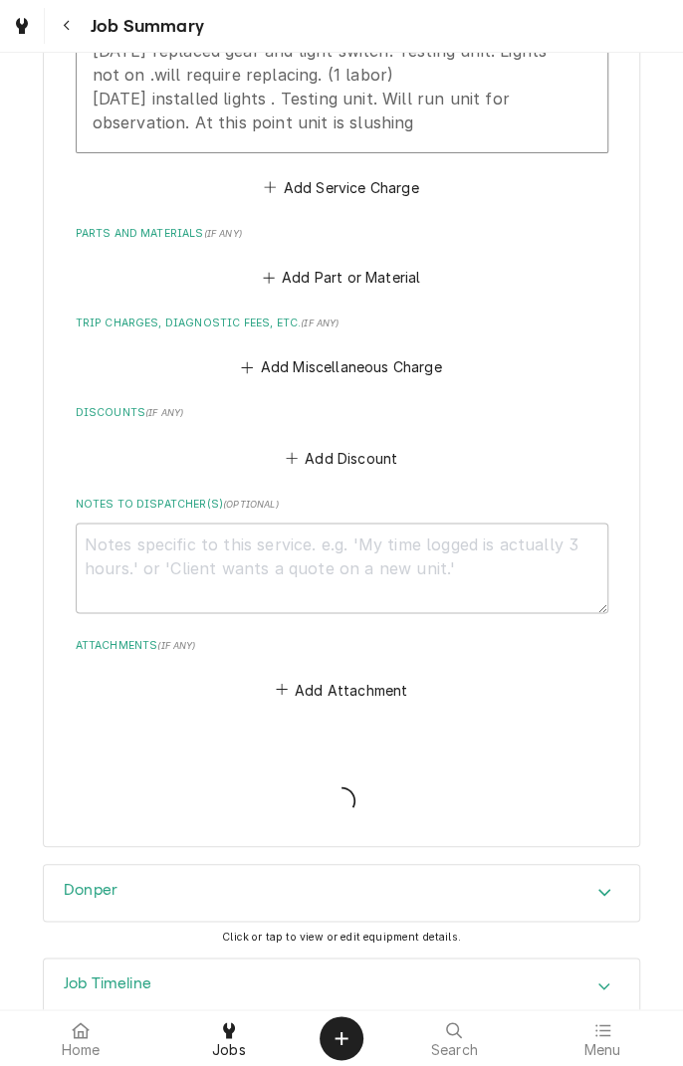
type textarea "x"
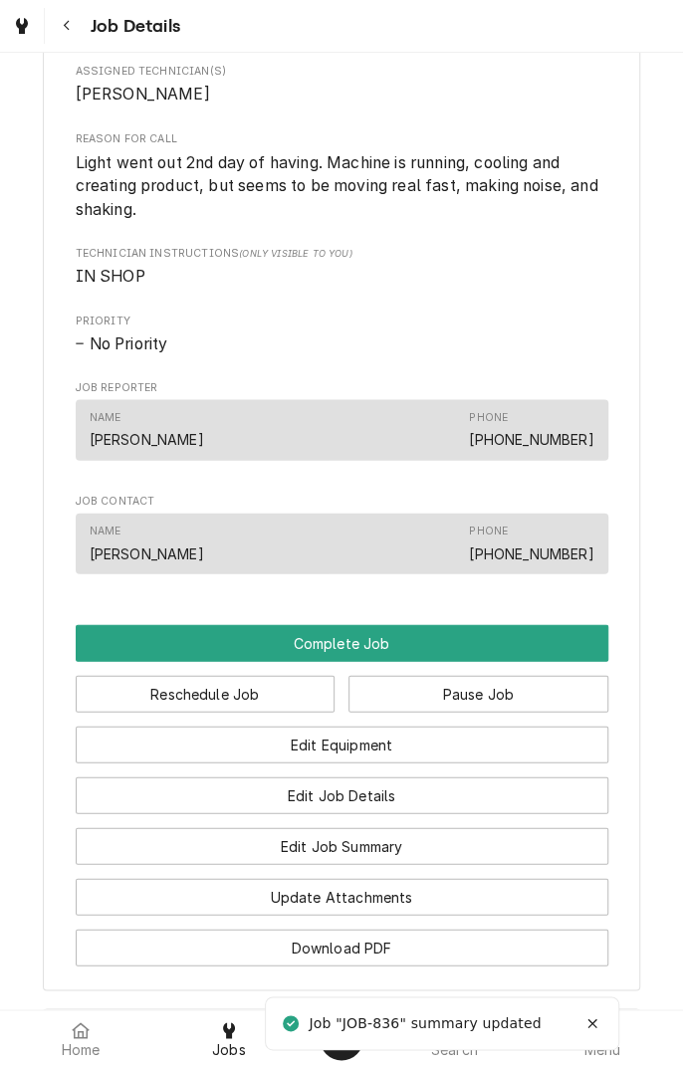
scroll to position [1115, 0]
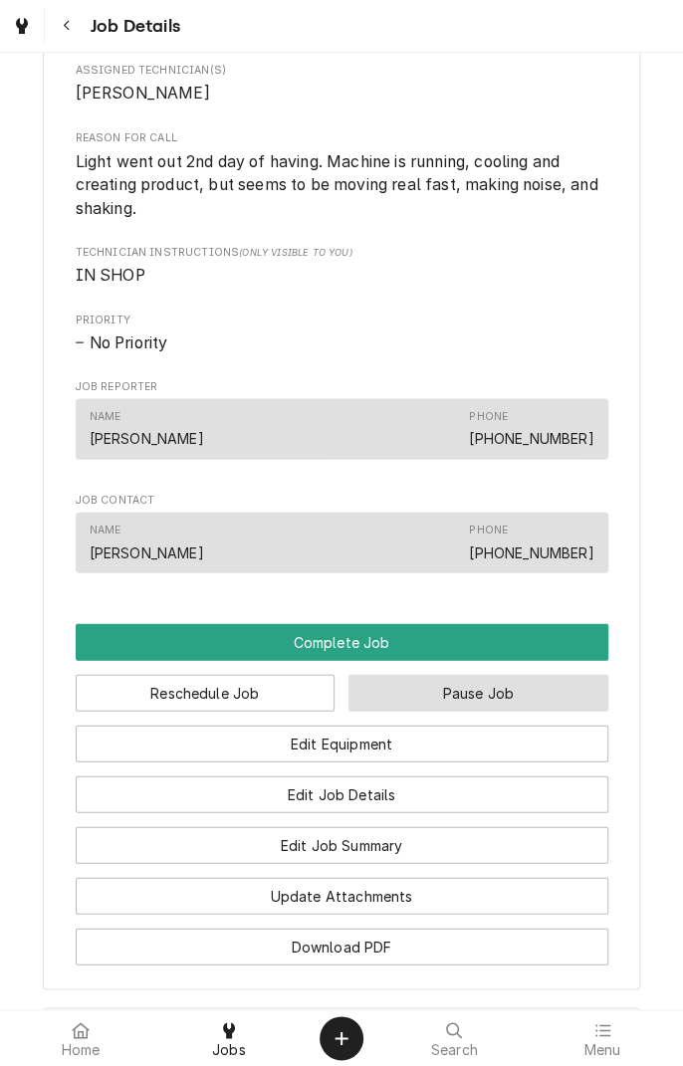
click at [474, 701] on button "Pause Job" at bounding box center [478, 692] width 260 height 37
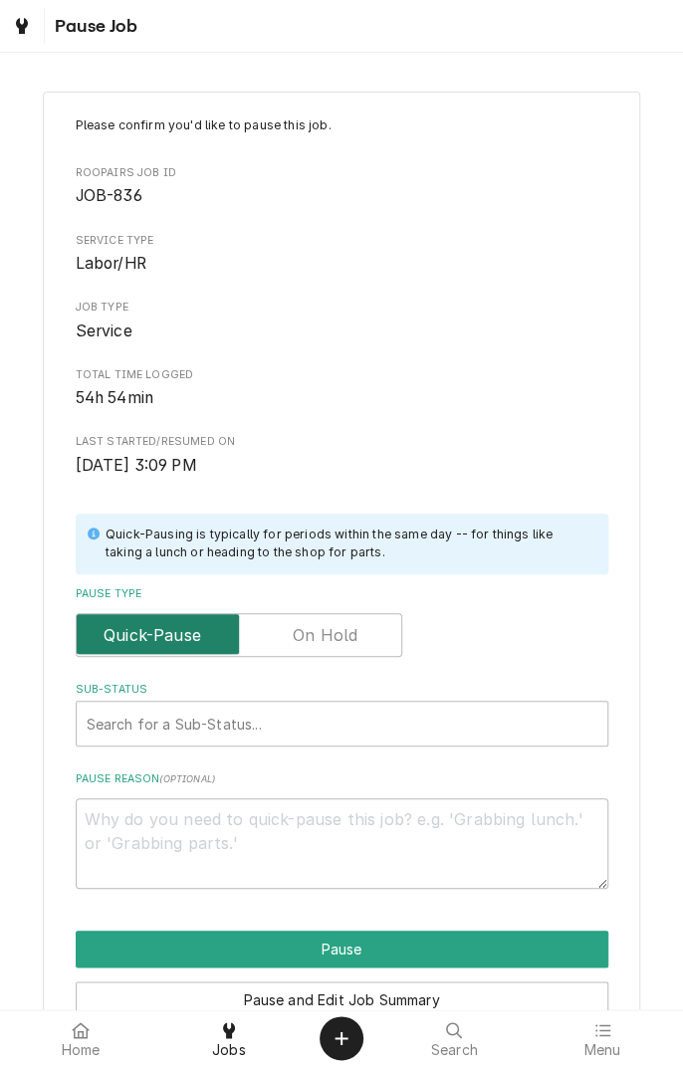
click at [336, 648] on input "Pause Type" at bounding box center [239, 635] width 309 height 44
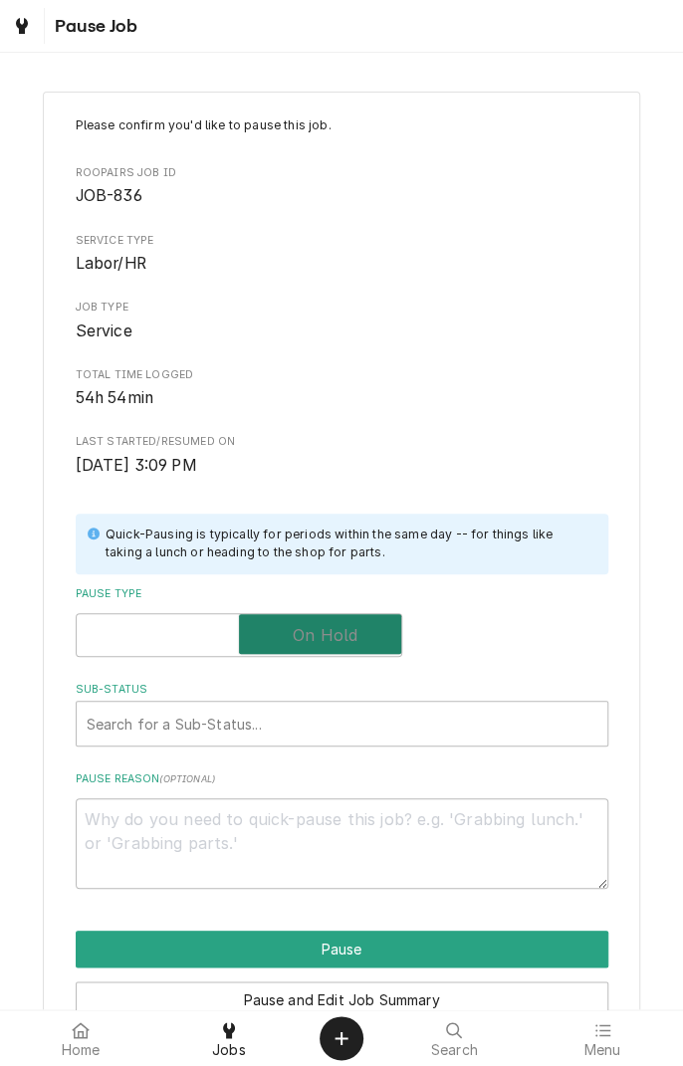
checkbox input "true"
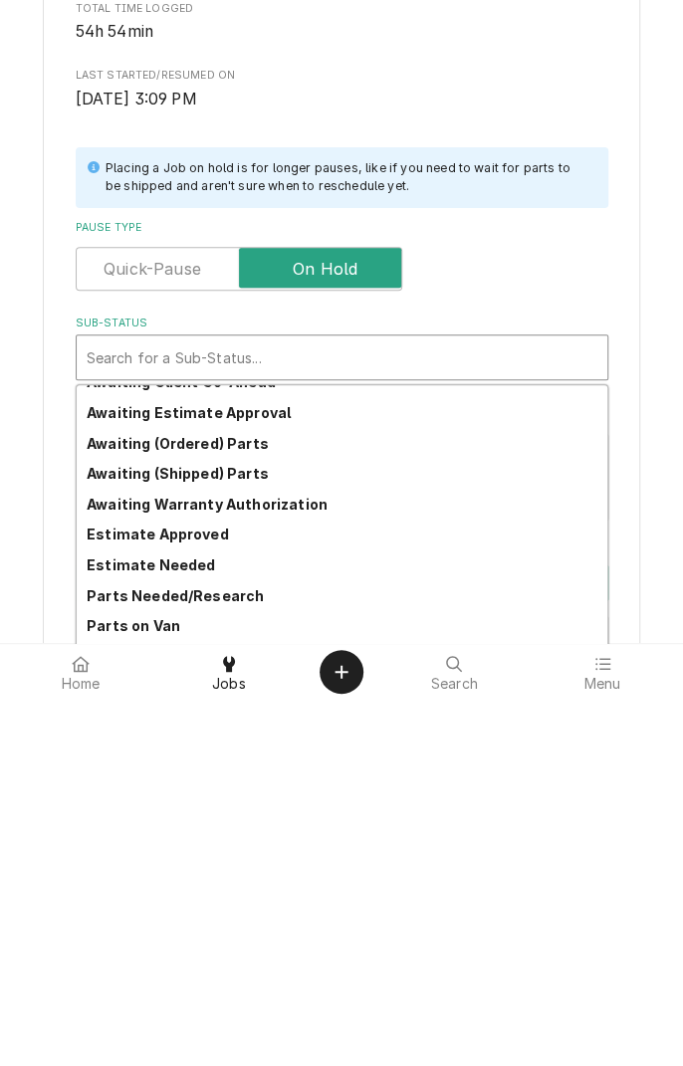
scroll to position [81, 0]
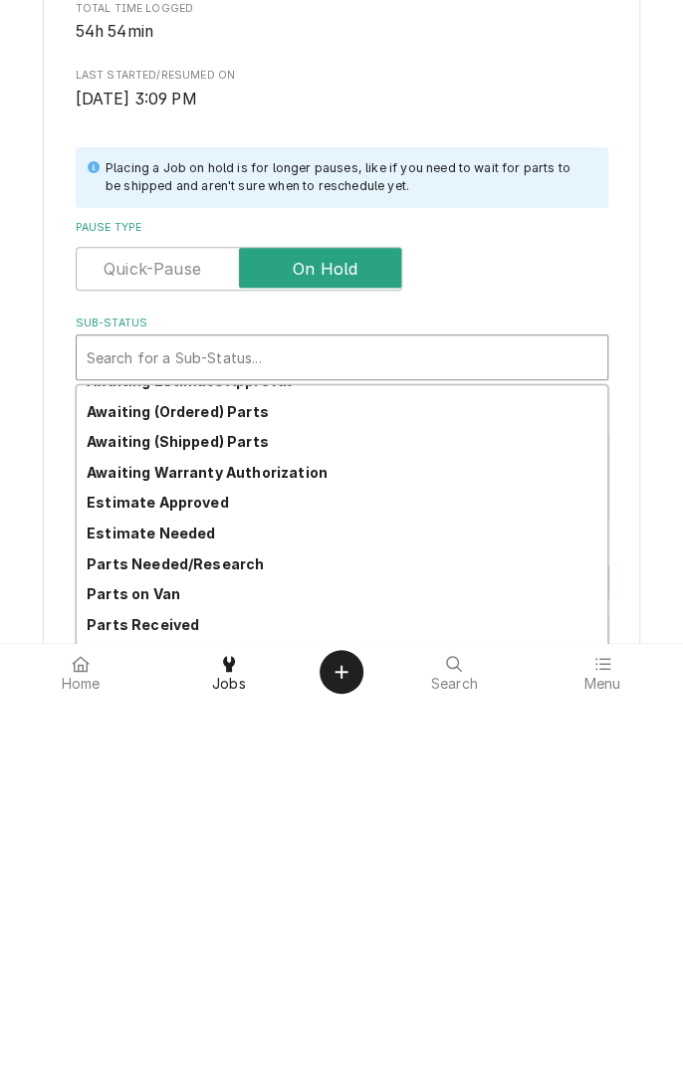
click at [229, 929] on strong "Parts Needed/Research" at bounding box center [175, 930] width 177 height 17
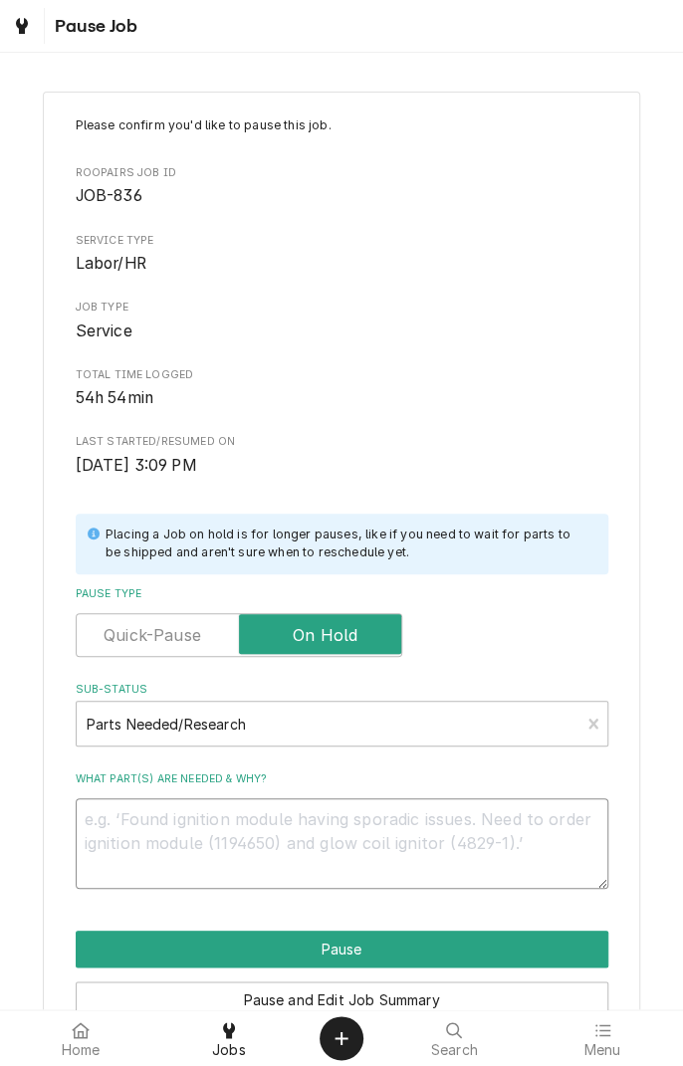
click at [337, 813] on textarea "What part(s) are needed & why?" at bounding box center [342, 843] width 533 height 90
type textarea "x"
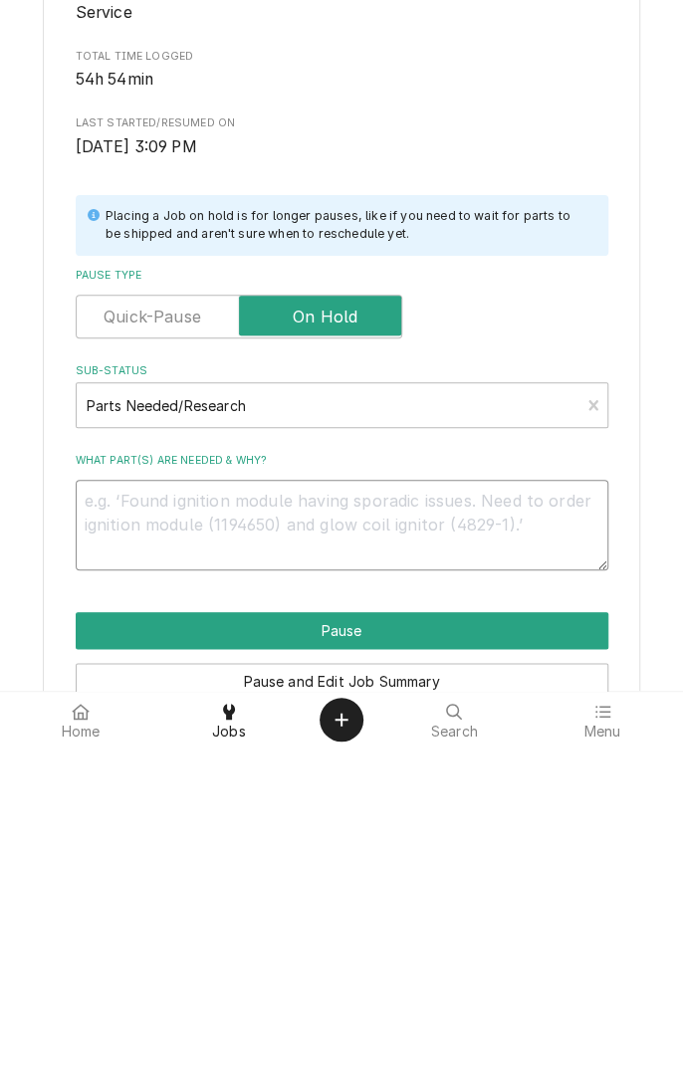
type textarea "U"
type textarea "x"
type textarea "Un"
type textarea "x"
type textarea "Und"
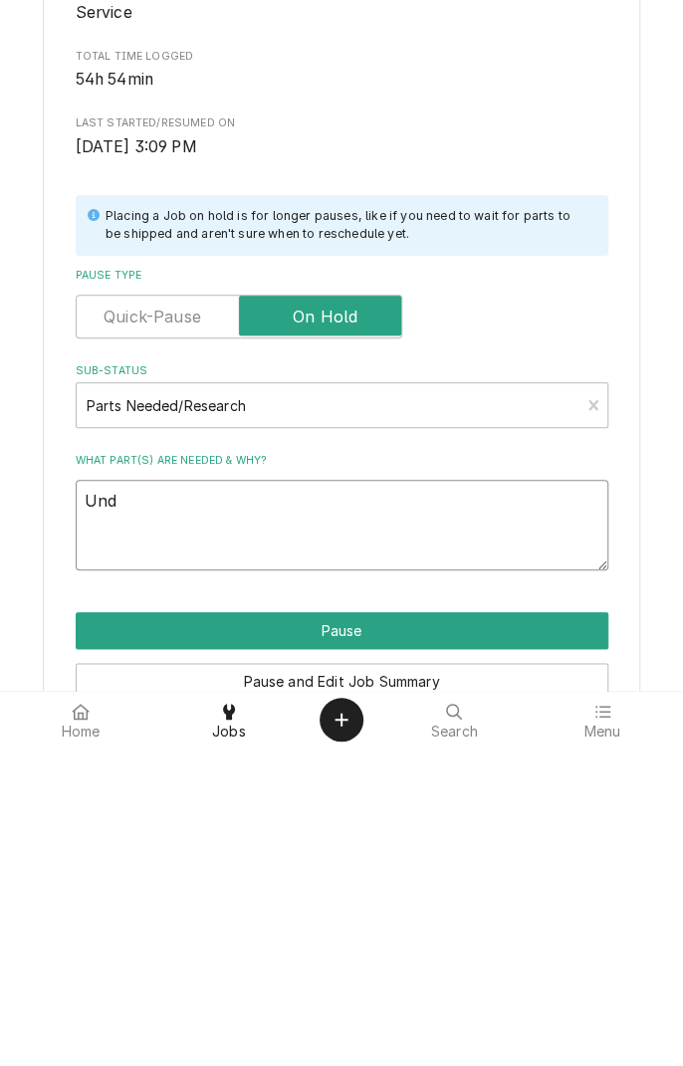
type textarea "x"
type textarea "Unde"
type textarea "x"
type textarea "Under"
type textarea "x"
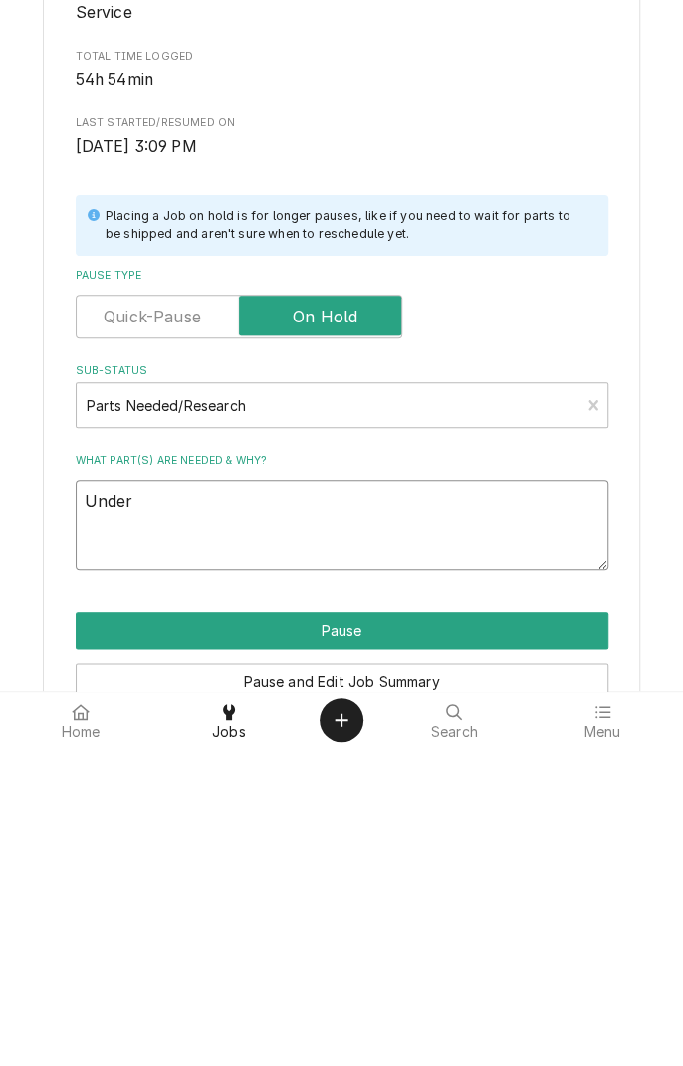
type textarea "Under"
type textarea "x"
type textarea "Under o"
type textarea "x"
type textarea "Under ob"
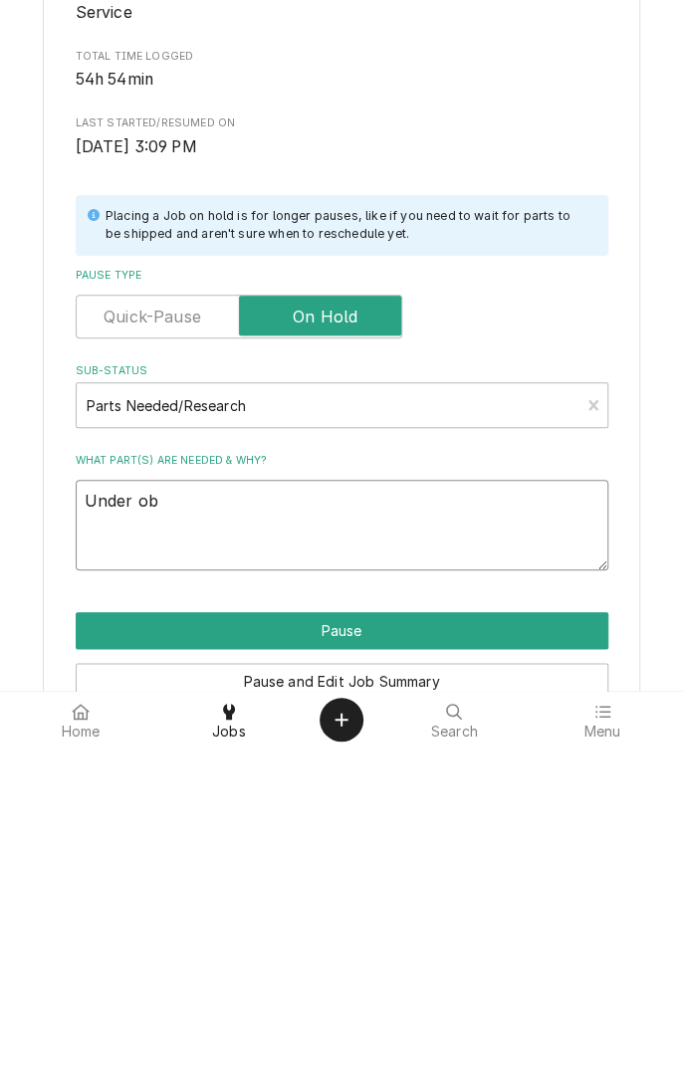
type textarea "x"
type textarea "Under obs"
type textarea "x"
type textarea "Under obse"
type textarea "x"
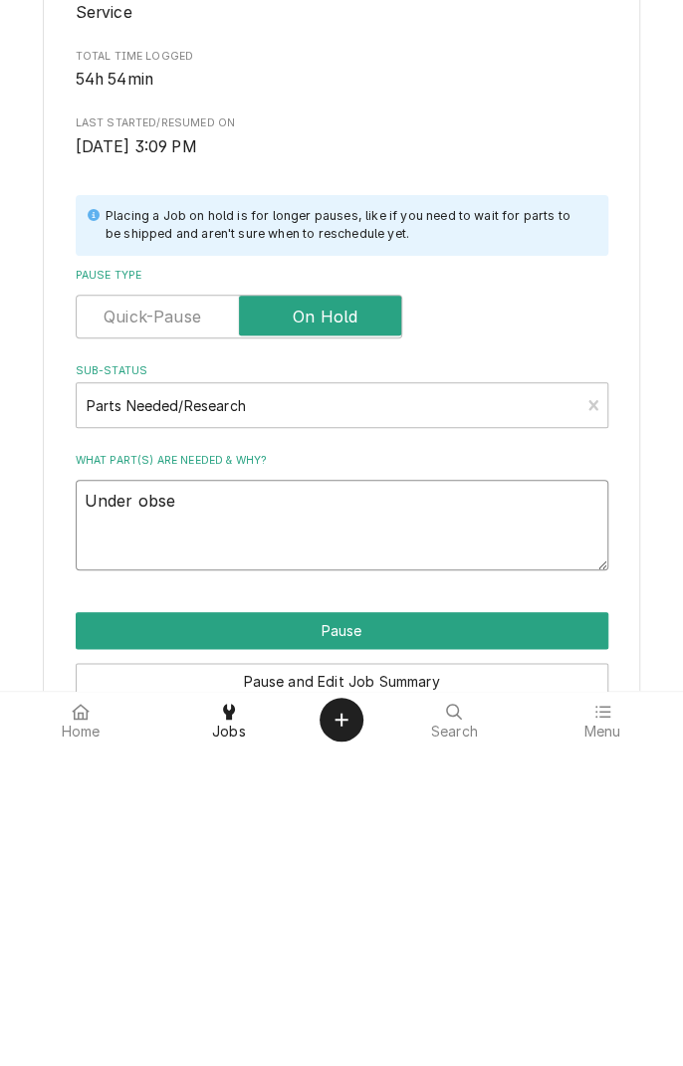
type textarea "Under obser"
type textarea "x"
type textarea "Under observ"
type textarea "x"
type textarea "Under observation"
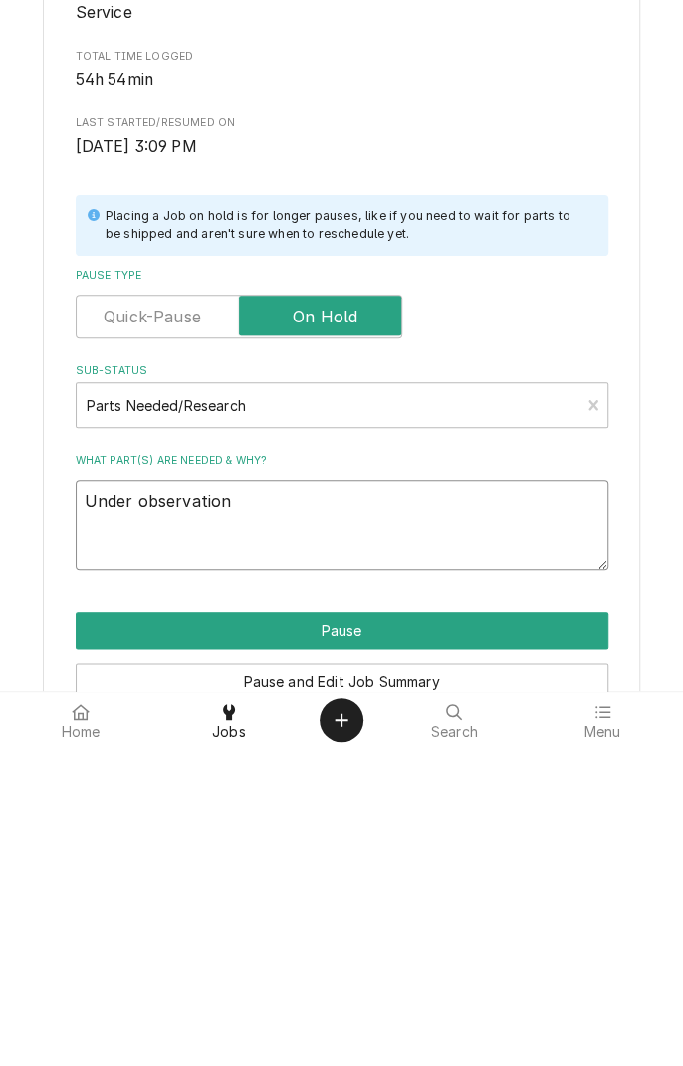
type textarea "x"
type textarea "Under observation"
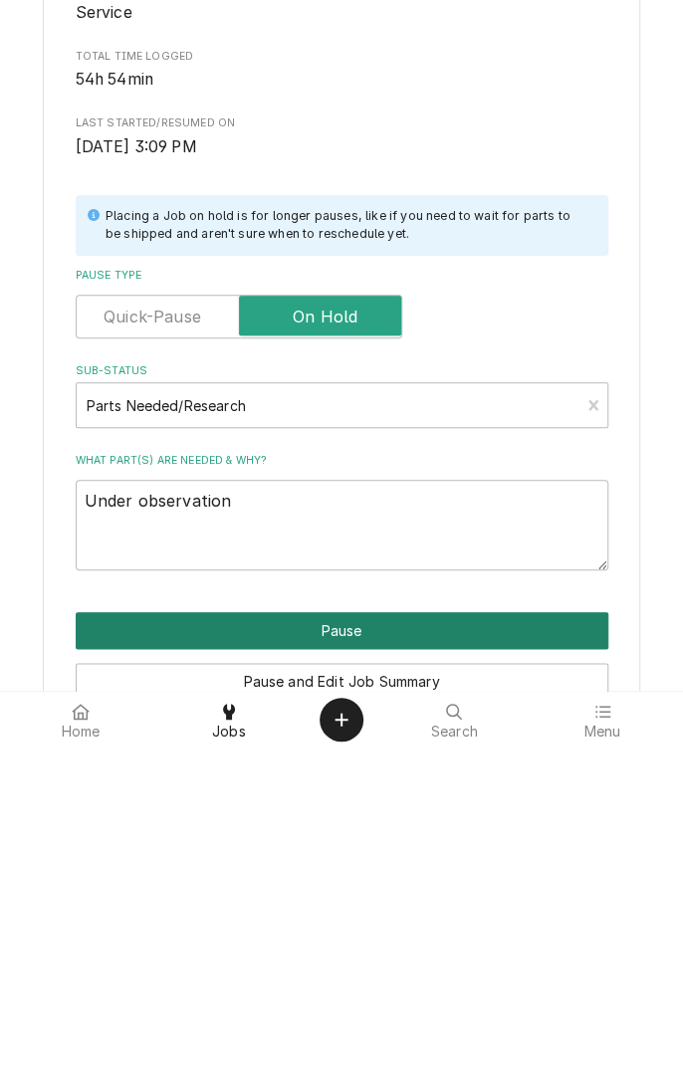
click at [376, 941] on button "Pause" at bounding box center [342, 949] width 533 height 37
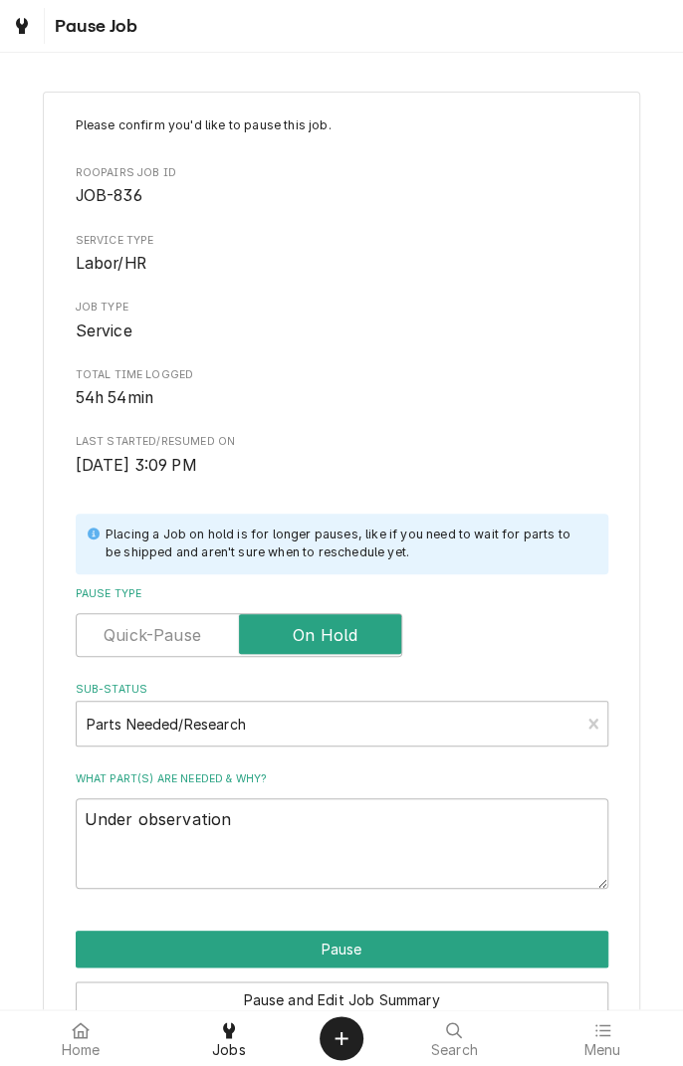
type textarea "x"
